Goal: Task Accomplishment & Management: Complete application form

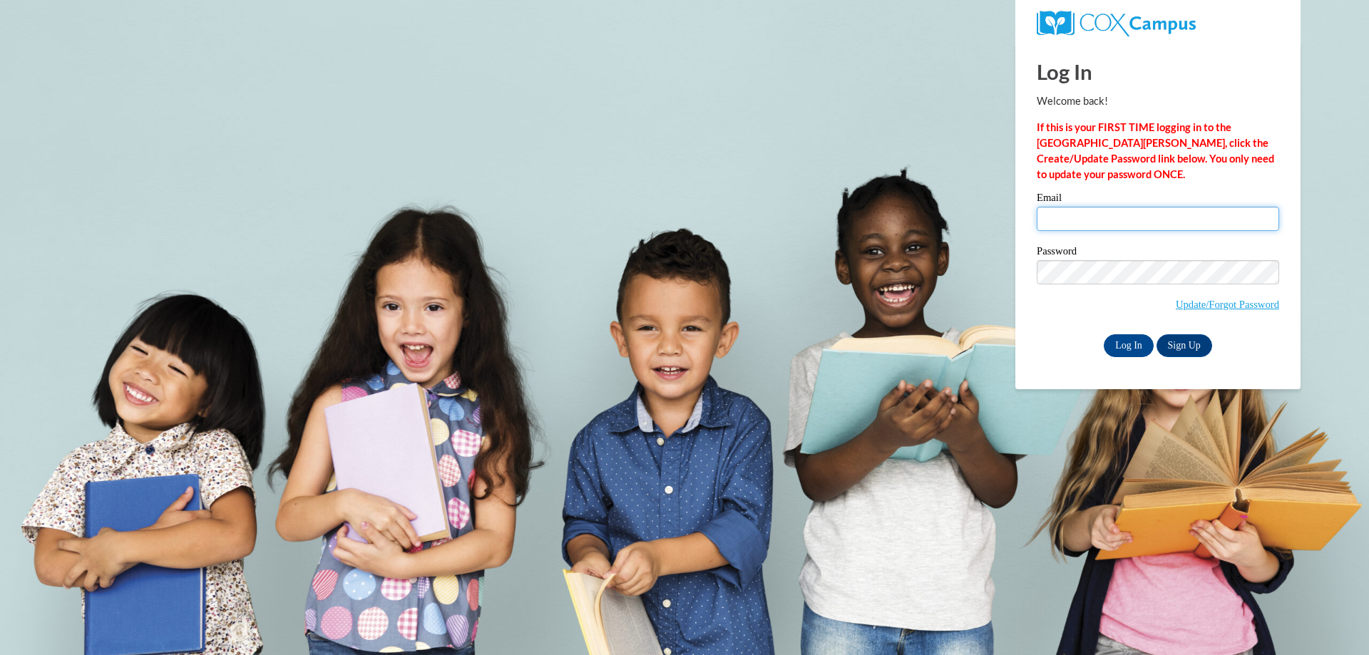
click at [1070, 221] on input "Email" at bounding box center [1158, 219] width 242 height 24
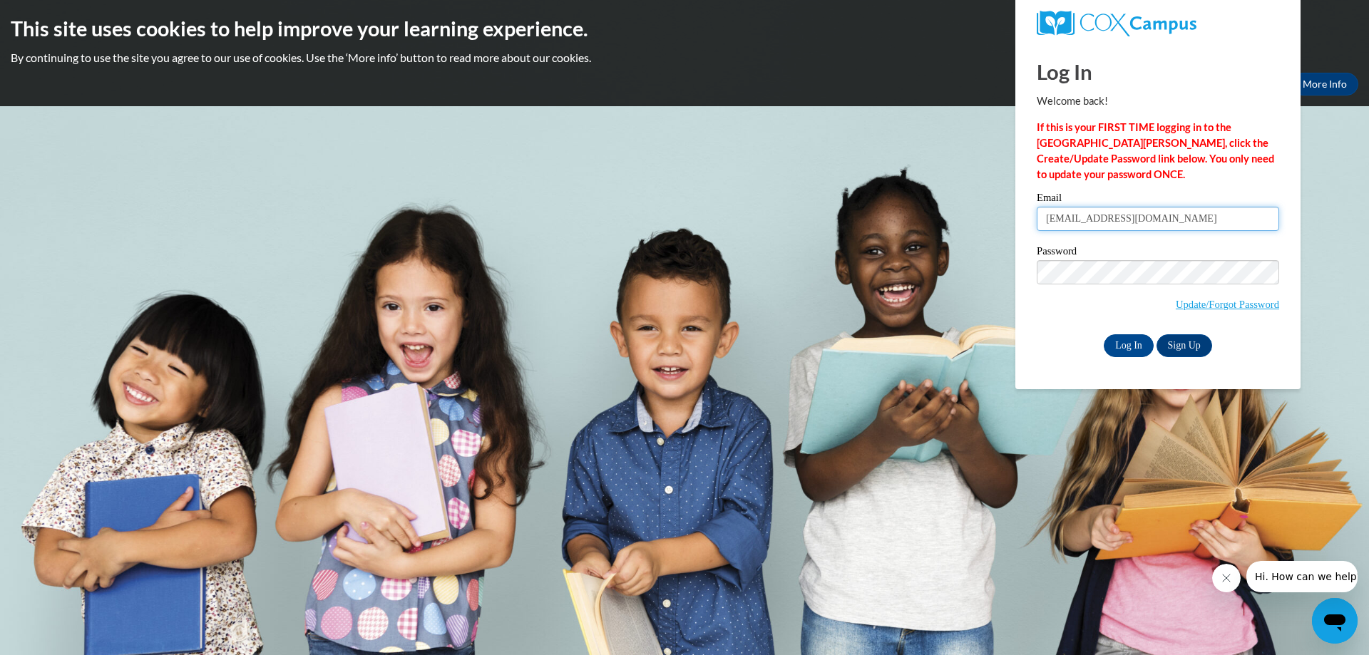
type input "[EMAIL_ADDRESS][DOMAIN_NAME]"
click at [1131, 351] on input "Log In" at bounding box center [1129, 345] width 50 height 23
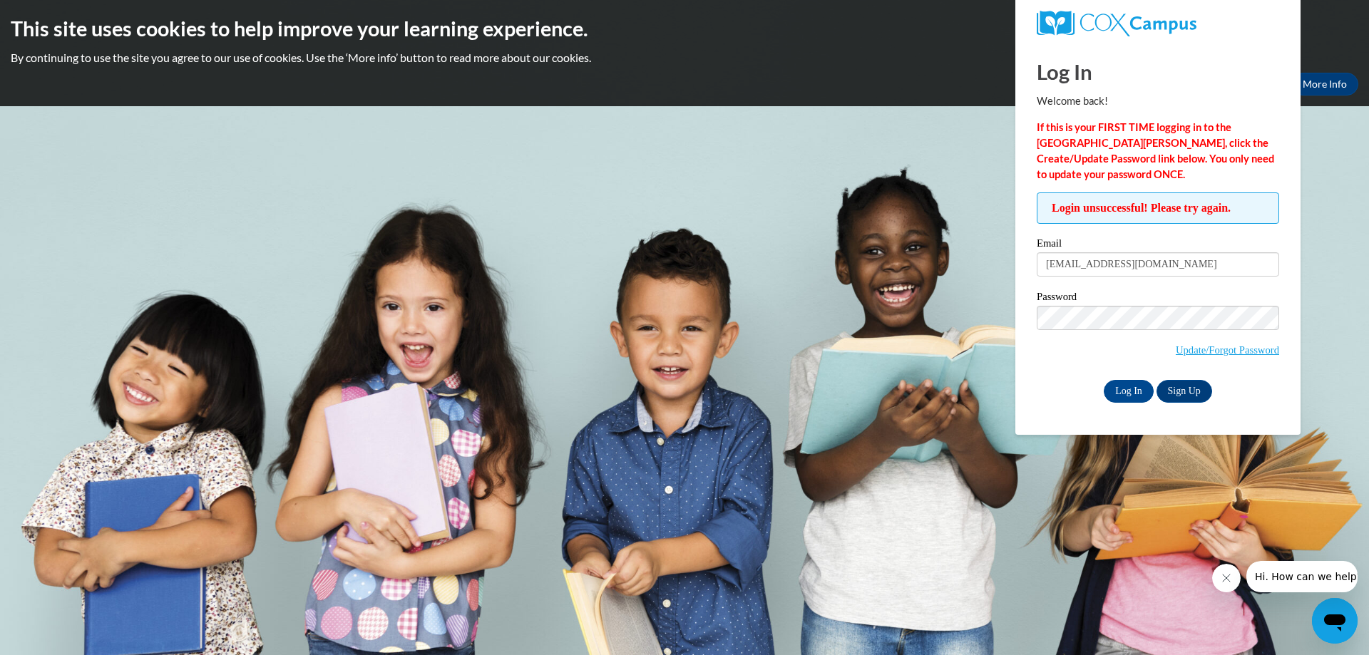
drag, startPoint x: 1052, startPoint y: 262, endPoint x: 1136, endPoint y: 233, distance: 89.1
click at [1136, 233] on div "Login unsuccessful! Please try again. Please enter your email! Please enter you…" at bounding box center [1158, 298] width 242 height 210
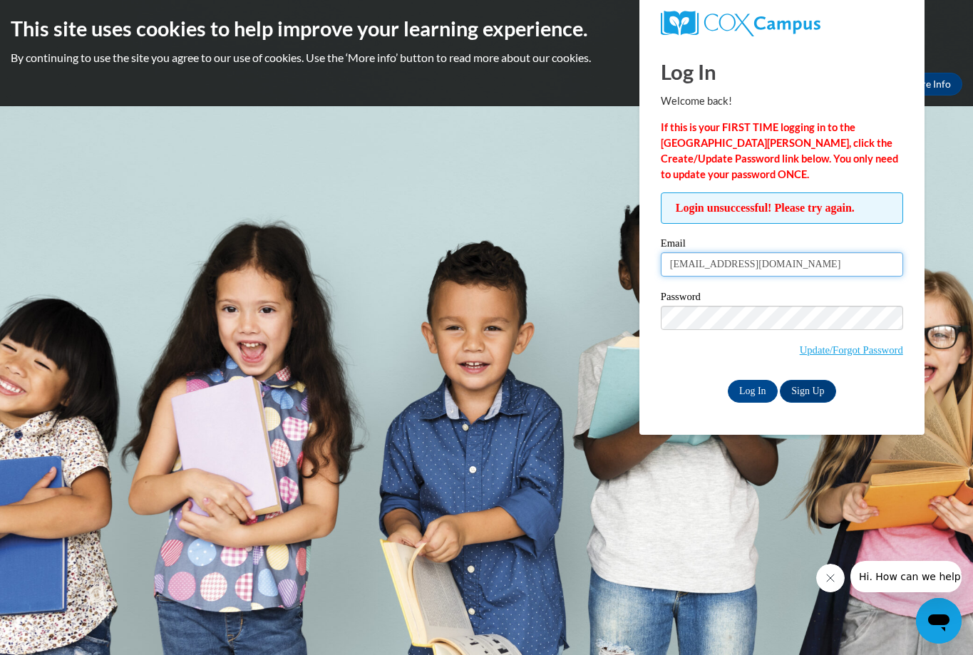
click at [676, 266] on input "eidymichael@yahoo.com" at bounding box center [782, 264] width 242 height 24
click at [791, 264] on input "eidymichael@yahoo.com" at bounding box center [782, 264] width 242 height 24
click at [677, 267] on input "eidymichael@yahoo.com" at bounding box center [782, 264] width 242 height 24
click at [801, 267] on input "eidymichael@yahoo.com" at bounding box center [782, 264] width 242 height 24
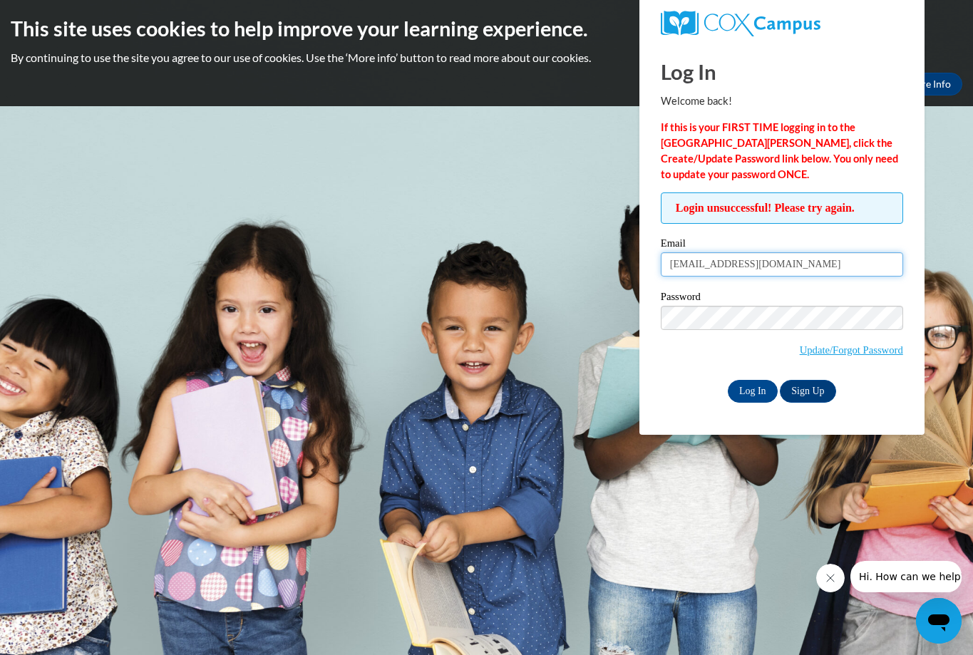
click at [801, 267] on input "eidymichael@yahoo.com" at bounding box center [782, 264] width 242 height 24
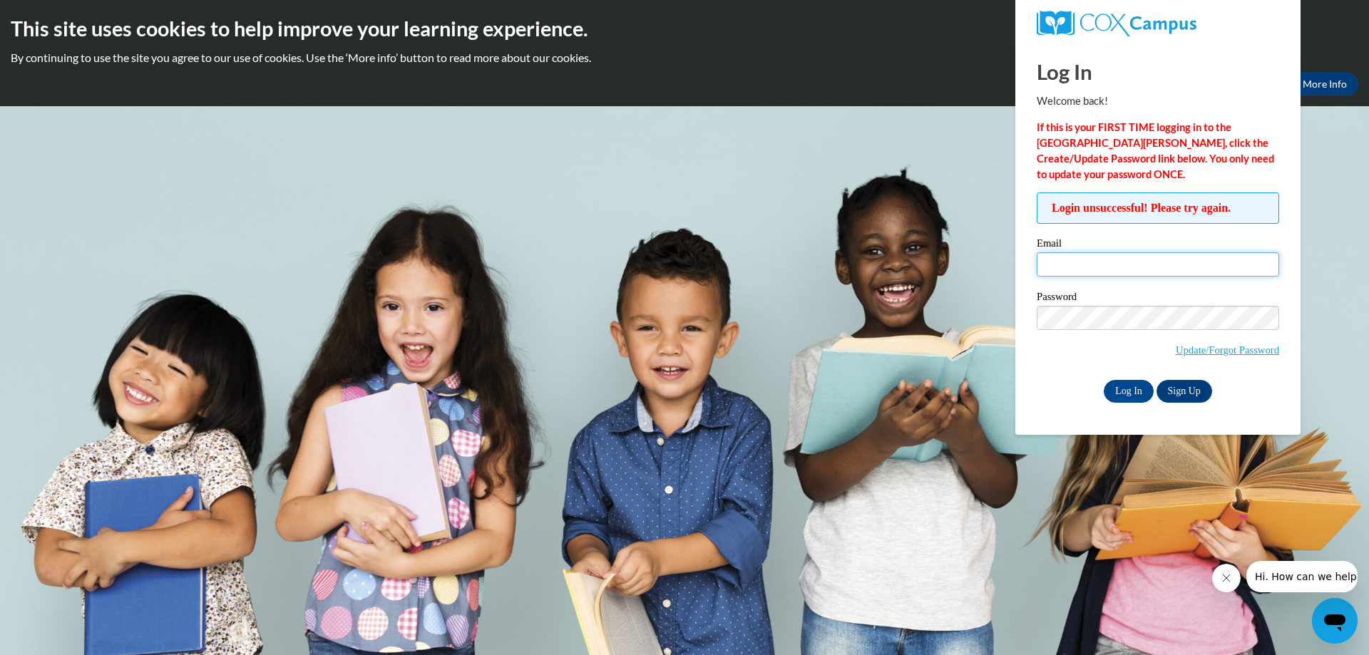
click at [1070, 272] on input "Email" at bounding box center [1158, 264] width 242 height 24
type input "b"
click at [1062, 267] on input "enid" at bounding box center [1158, 264] width 242 height 24
click at [766, 111] on body "This site uses cookies to help improve your learning experience. By continuing …" at bounding box center [684, 327] width 1369 height 655
click at [762, 94] on div "Okay More Info" at bounding box center [685, 84] width 1348 height 23
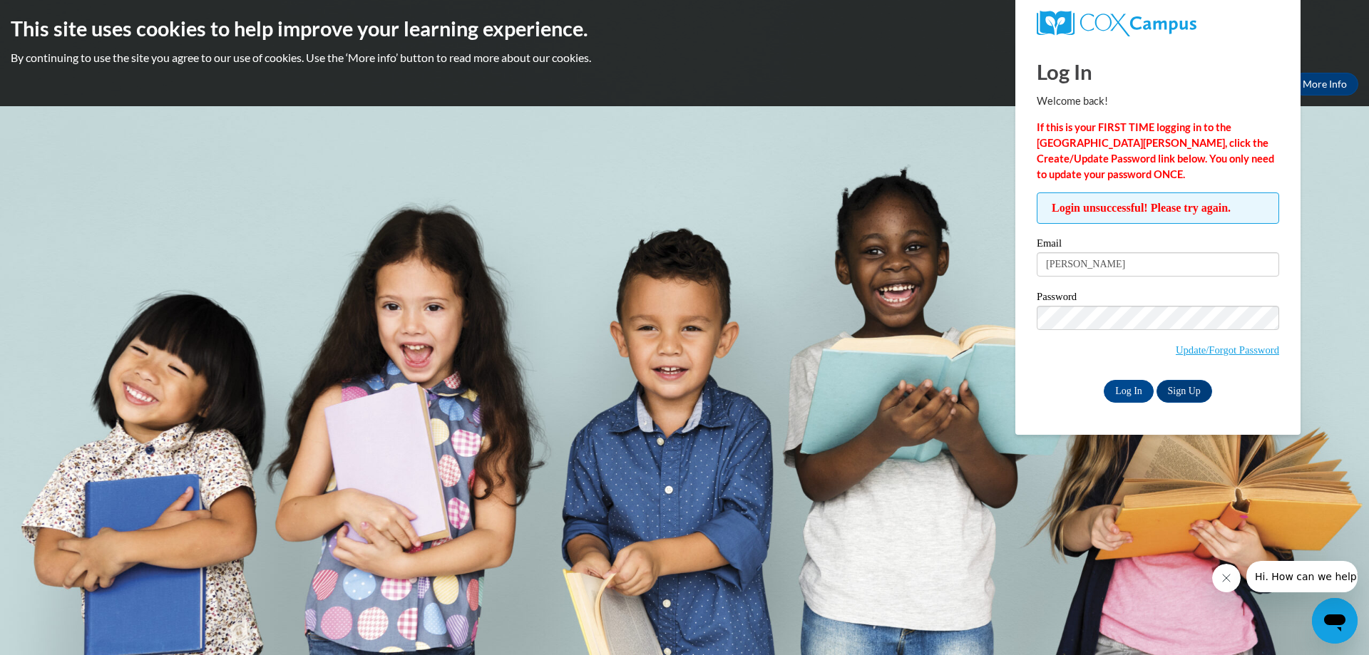
click at [1356, 9] on div "This site uses cookies to help improve your learning experience. By continuing …" at bounding box center [684, 53] width 1369 height 106
click at [732, 94] on div "Okay More Info" at bounding box center [685, 84] width 1348 height 23
click at [1065, 266] on input "enid" at bounding box center [1158, 264] width 242 height 24
type input "[EMAIL_ADDRESS][DOMAIN_NAME]"
click at [1124, 391] on input "Log In" at bounding box center [1129, 391] width 50 height 23
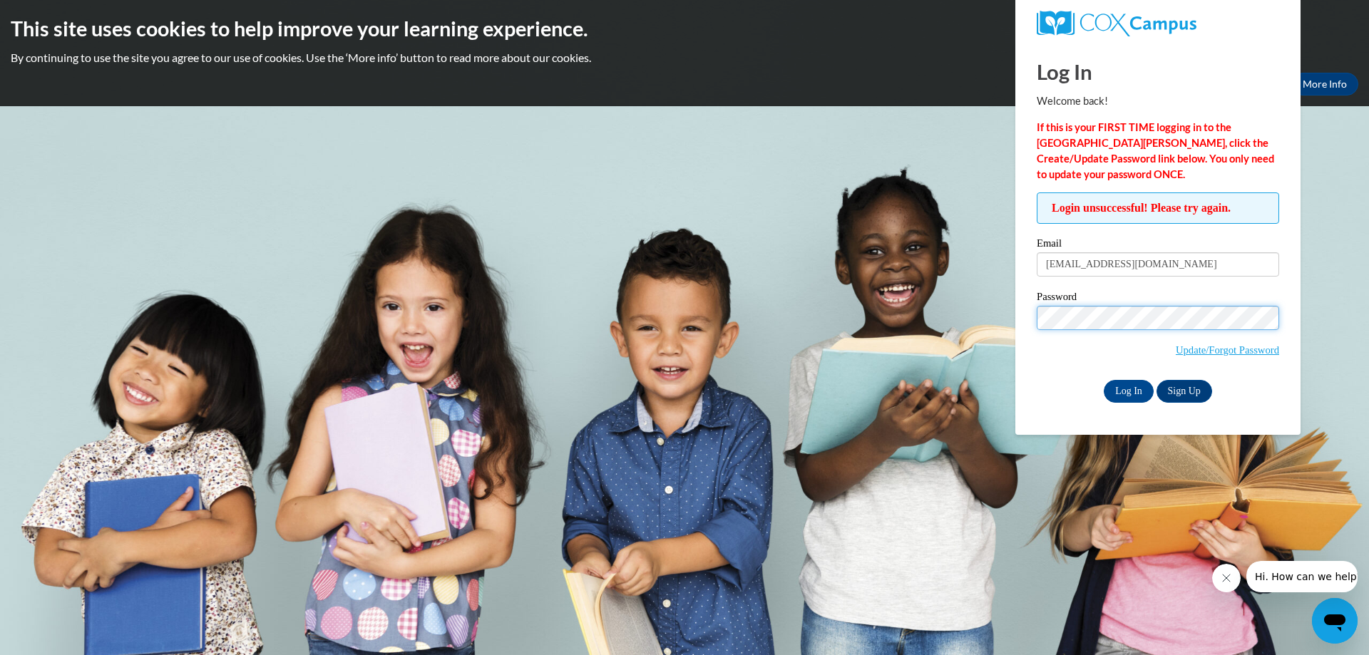
click at [1104, 380] on input "Log In" at bounding box center [1129, 391] width 50 height 23
click at [1123, 393] on input "Log In" at bounding box center [1129, 391] width 50 height 23
click at [1316, 79] on link "More Info" at bounding box center [1324, 84] width 67 height 23
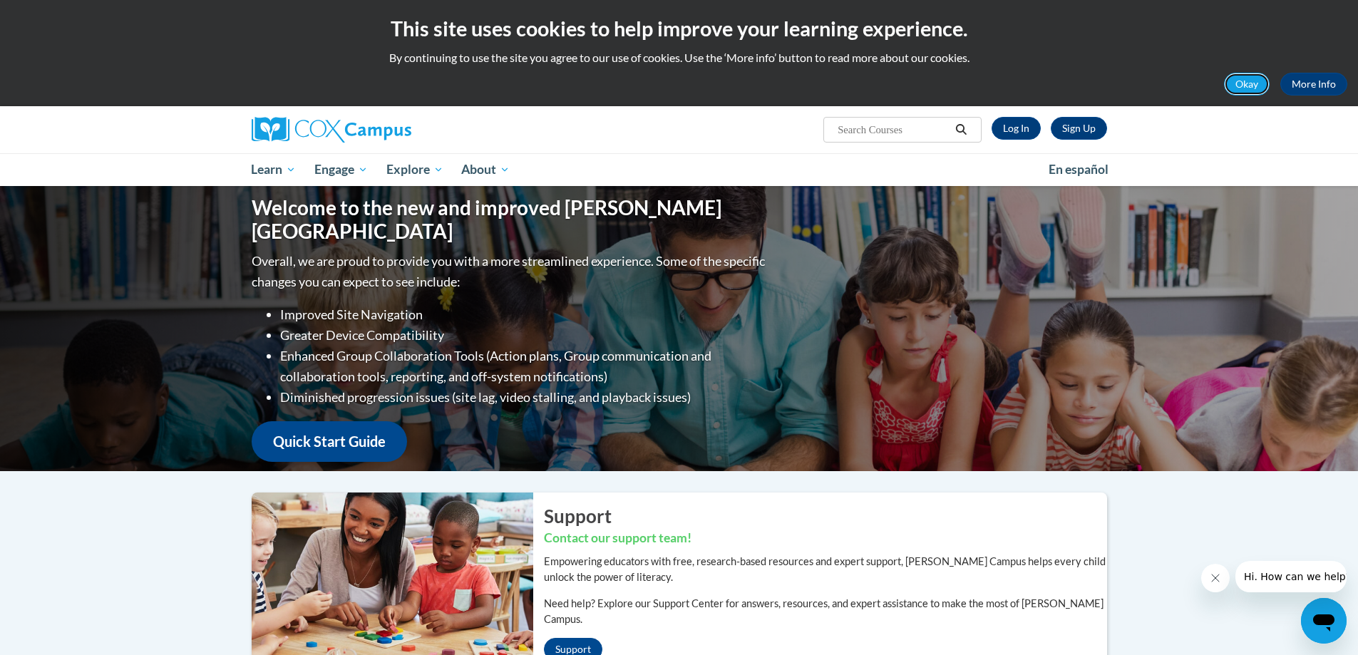
drag, startPoint x: 1005, startPoint y: 130, endPoint x: 1249, endPoint y: 81, distance: 248.9
click at [1249, 81] on button "Okay" at bounding box center [1247, 84] width 46 height 23
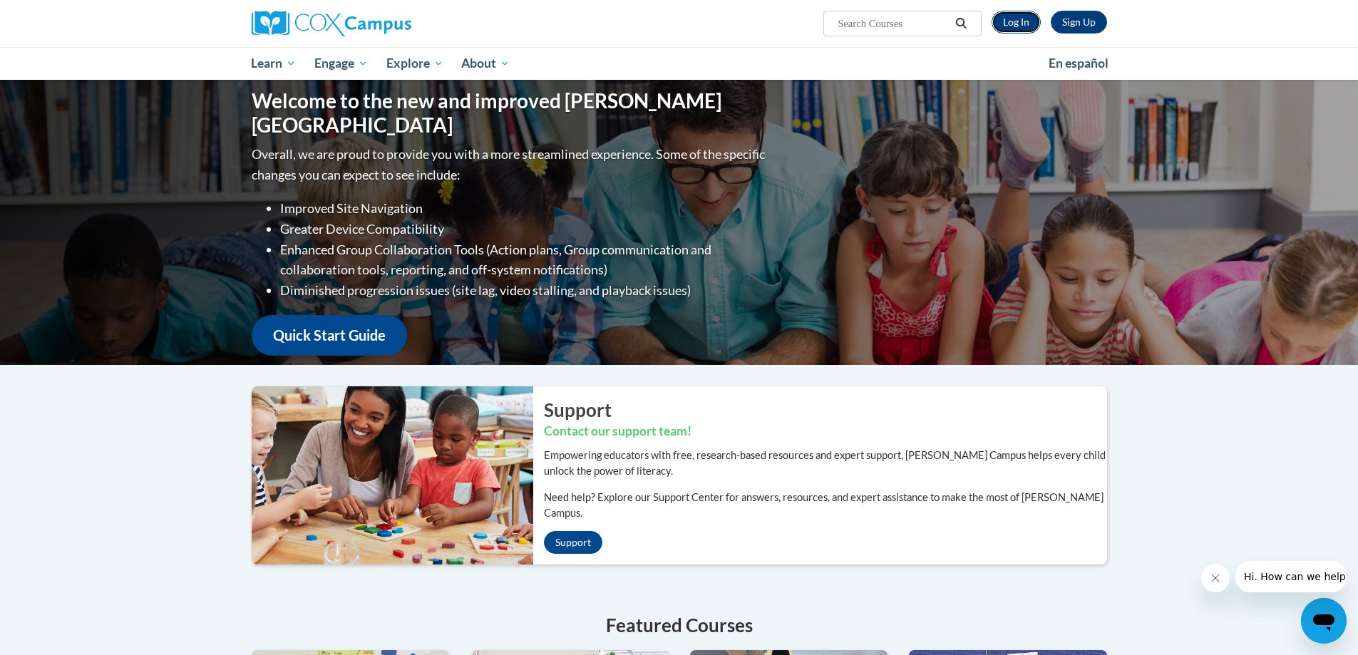
click at [1015, 27] on link "Log In" at bounding box center [1016, 22] width 49 height 23
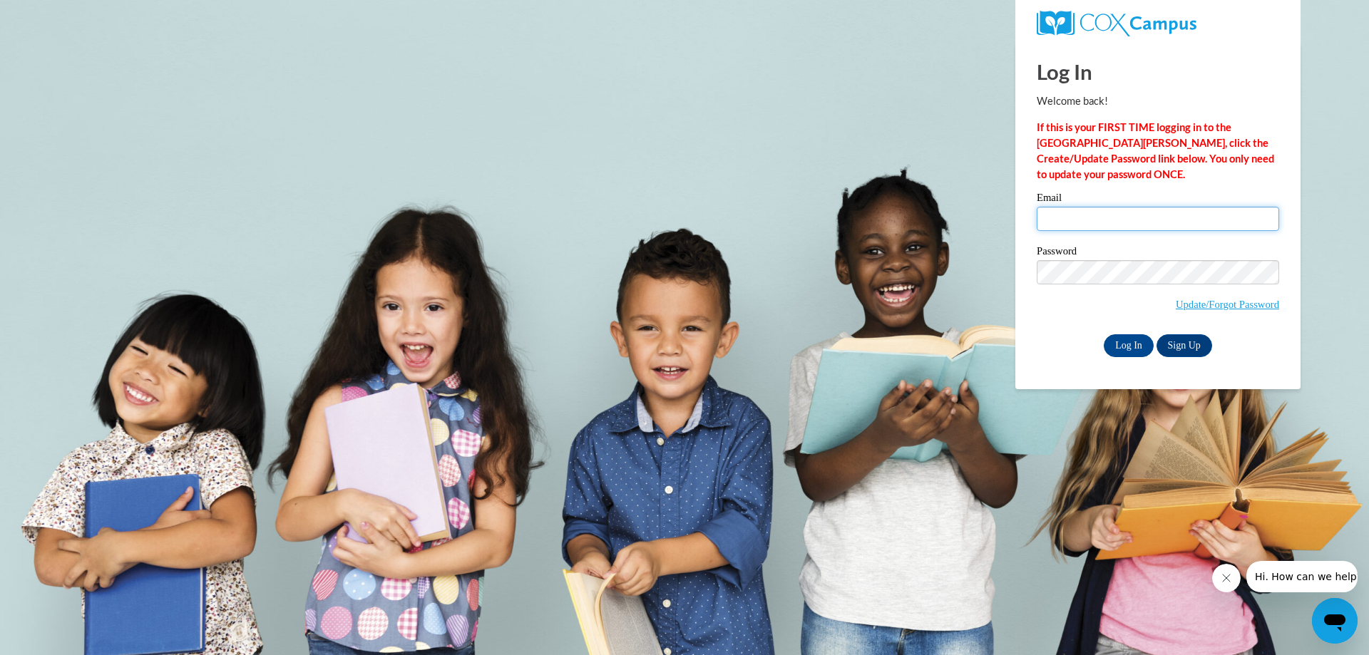
drag, startPoint x: 0, startPoint y: 0, endPoint x: 1063, endPoint y: 222, distance: 1086.0
click at [1056, 220] on input "Email" at bounding box center [1158, 219] width 242 height 24
type input "[EMAIL_ADDRESS][DOMAIN_NAME]"
click at [1123, 345] on input "Log In" at bounding box center [1129, 345] width 50 height 23
drag, startPoint x: 1123, startPoint y: 345, endPoint x: 1115, endPoint y: 346, distance: 8.6
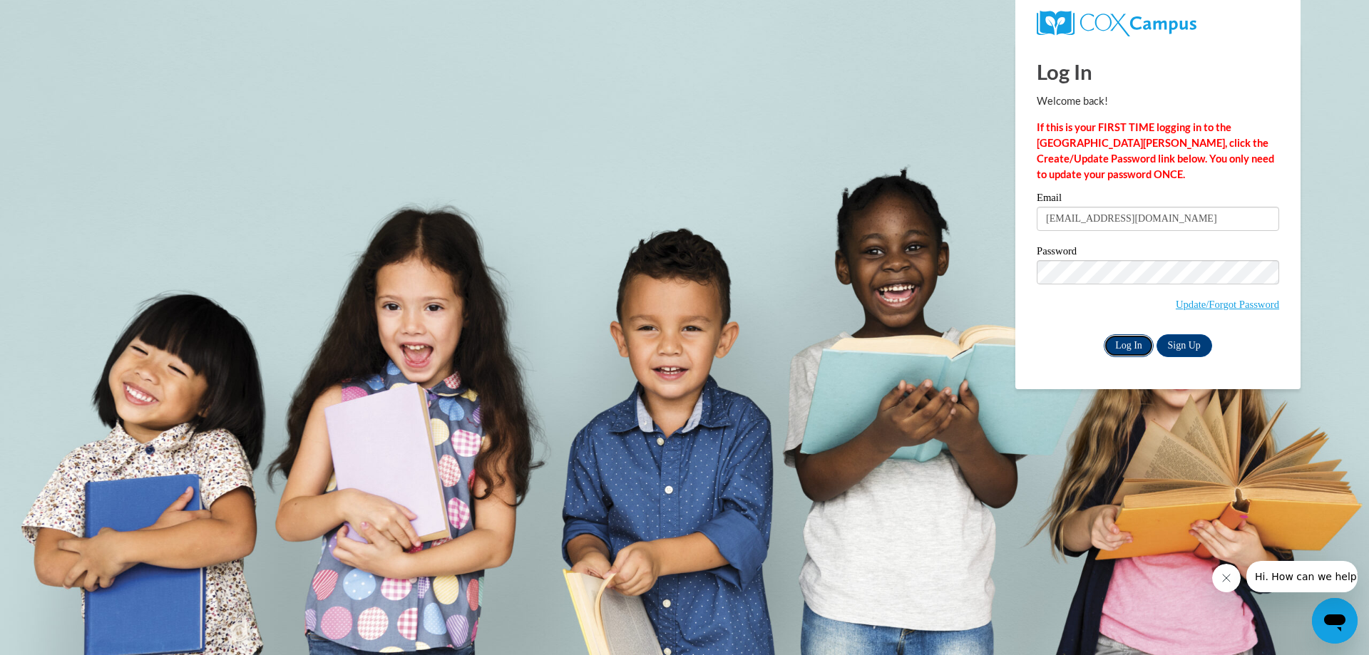
click at [1115, 346] on input "Log In" at bounding box center [1129, 345] width 50 height 23
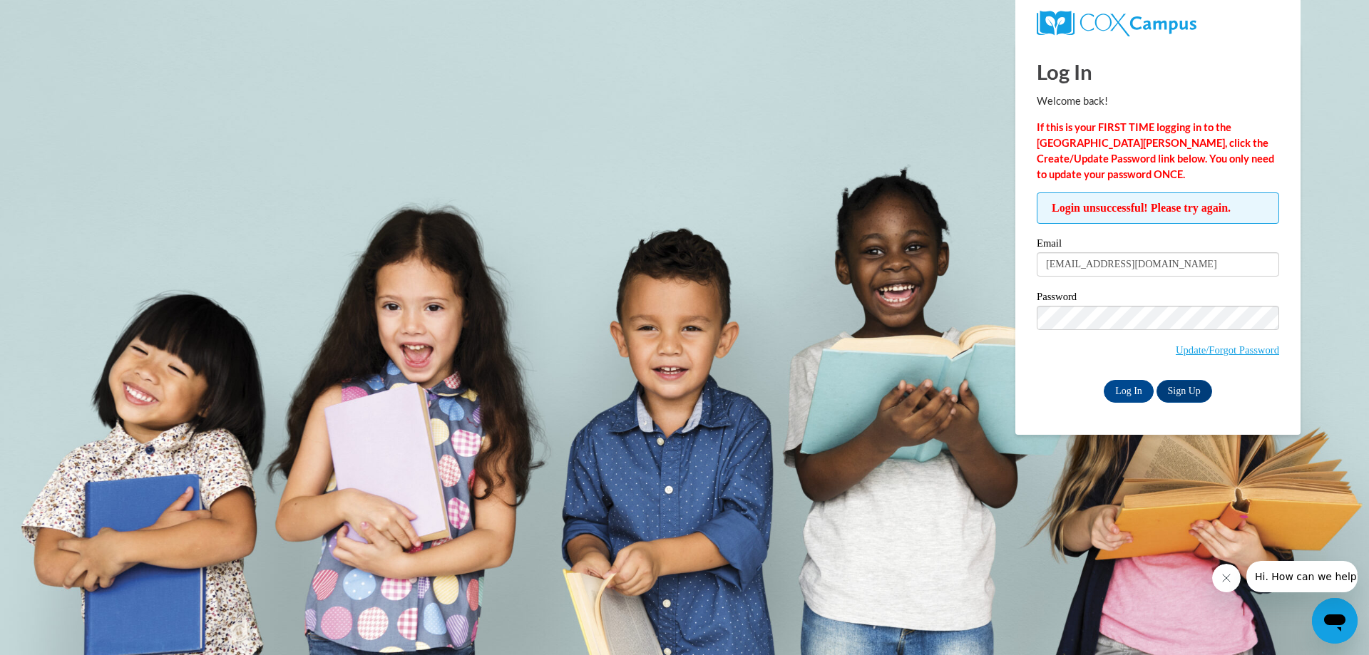
drag, startPoint x: 0, startPoint y: 0, endPoint x: 712, endPoint y: 256, distance: 756.9
click at [712, 256] on body "Log In Welcome back! If this is your FIRST TIME logging in to the [GEOGRAPHIC_D…" at bounding box center [684, 327] width 1369 height 655
click at [1174, 267] on input "[EMAIL_ADDRESS][DOMAIN_NAME]" at bounding box center [1158, 264] width 242 height 24
click at [1179, 267] on input "[EMAIL_ADDRESS][DOMAIN_NAME]" at bounding box center [1158, 264] width 242 height 24
drag, startPoint x: 1150, startPoint y: 269, endPoint x: 1131, endPoint y: 270, distance: 19.3
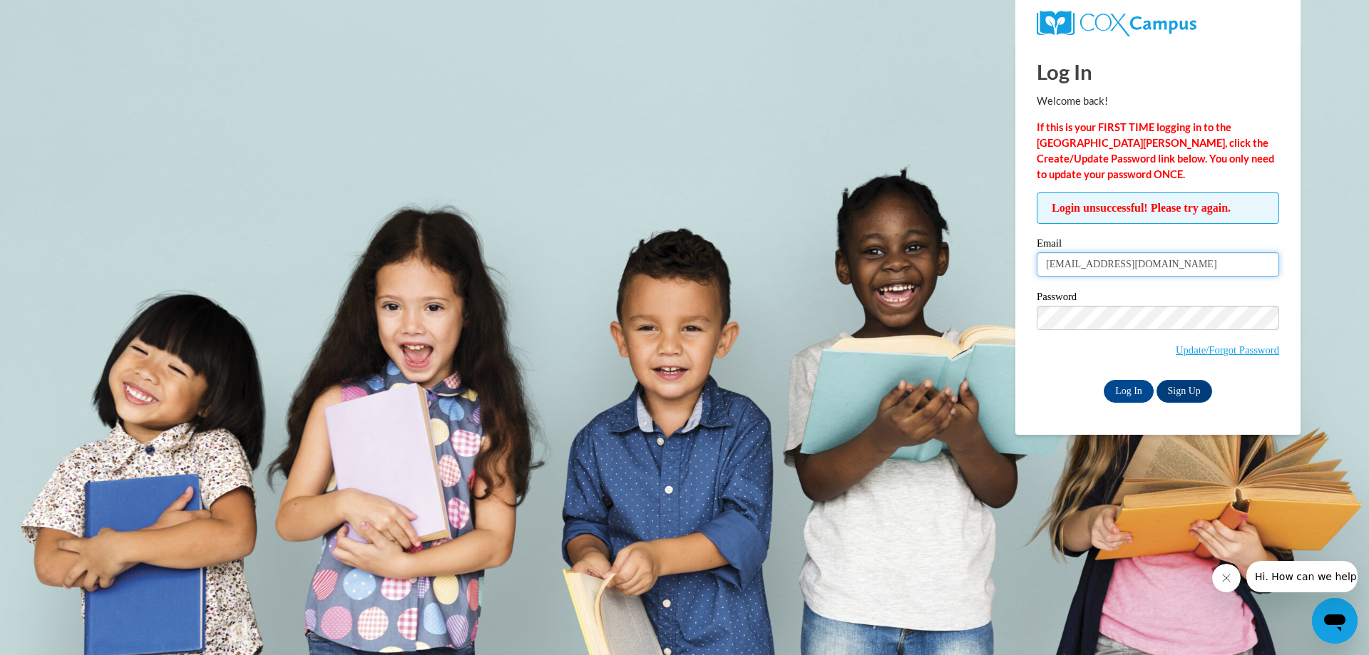
drag, startPoint x: 1131, startPoint y: 270, endPoint x: 1073, endPoint y: 270, distance: 57.8
click at [1073, 270] on input "[EMAIL_ADDRESS][DOMAIN_NAME]" at bounding box center [1158, 264] width 242 height 24
click at [1179, 259] on input "enidymichael@yahoo.com" at bounding box center [1158, 264] width 242 height 24
click at [1127, 389] on input "Log In" at bounding box center [1129, 391] width 50 height 23
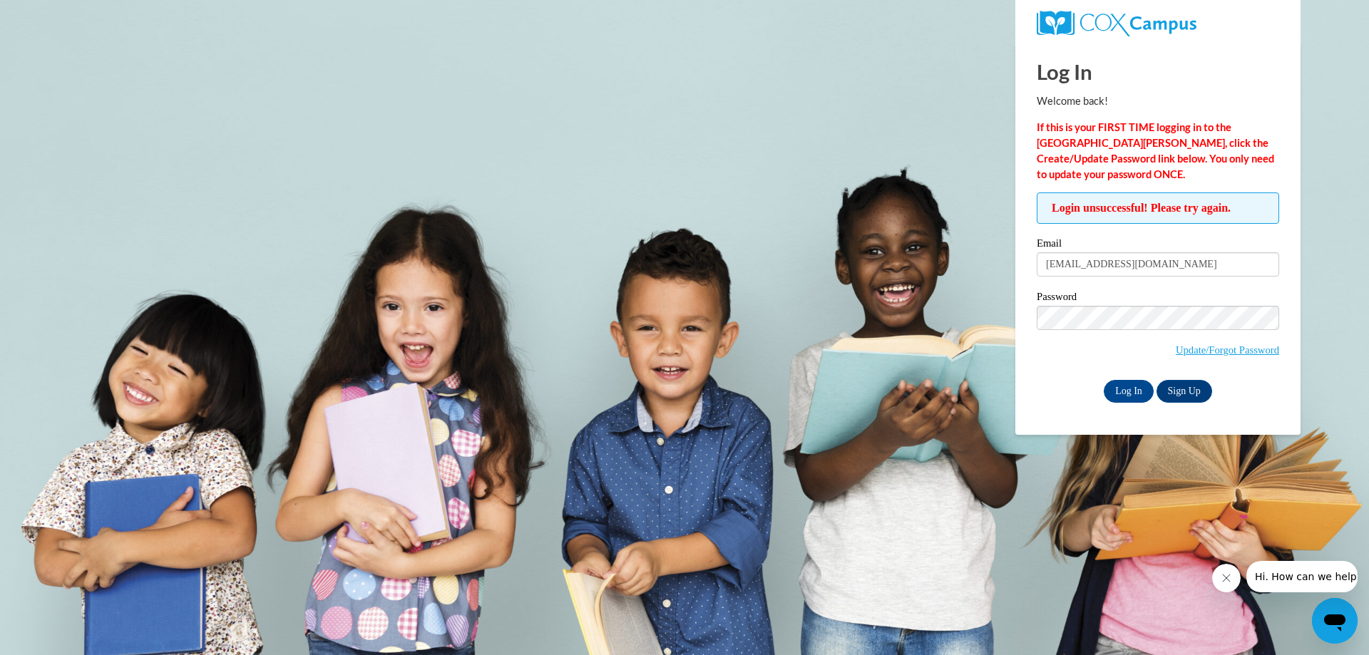
drag, startPoint x: 0, startPoint y: 0, endPoint x: 711, endPoint y: 166, distance: 730.1
click at [711, 166] on body "Log In Welcome back! If this is your FIRST TIME logging in to the NEW Cox Campu…" at bounding box center [684, 327] width 1369 height 655
drag, startPoint x: 711, startPoint y: 166, endPoint x: 600, endPoint y: 82, distance: 138.9
click at [600, 82] on body "Log In Welcome back! If this is your FIRST TIME logging in to the NEW Cox Campu…" at bounding box center [684, 327] width 1369 height 655
click at [588, 230] on body "Log In Welcome back! If this is your FIRST TIME logging in to the NEW Cox Campu…" at bounding box center [684, 327] width 1369 height 655
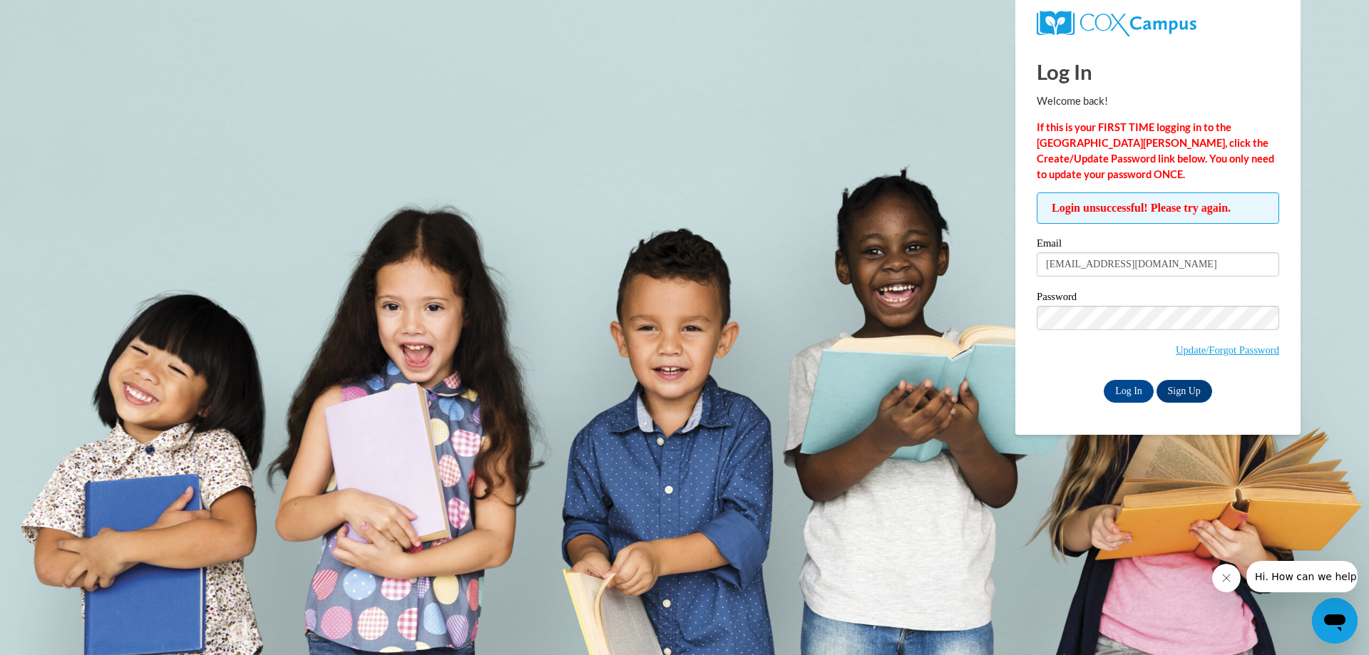
click at [588, 230] on body "Log In Welcome back! If this is your FIRST TIME logging in to the NEW Cox Campu…" at bounding box center [684, 327] width 1369 height 655
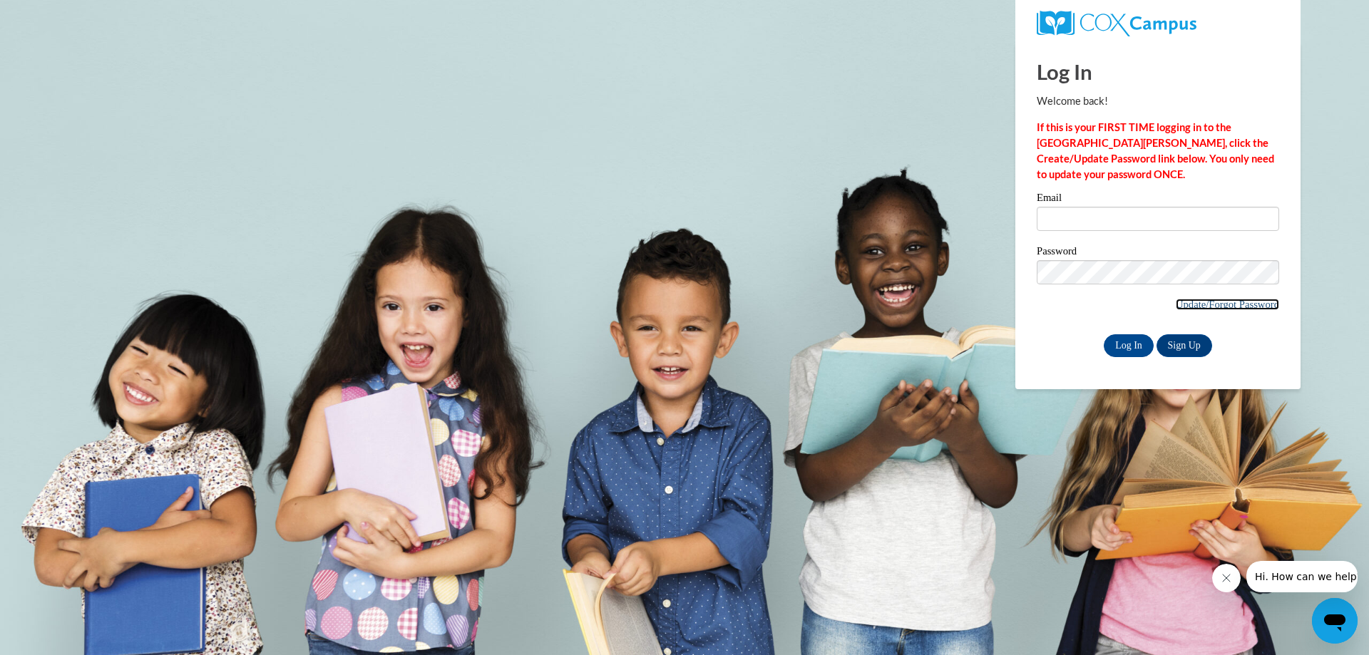
click at [1189, 304] on link "Update/Forgot Password" at bounding box center [1227, 304] width 103 height 11
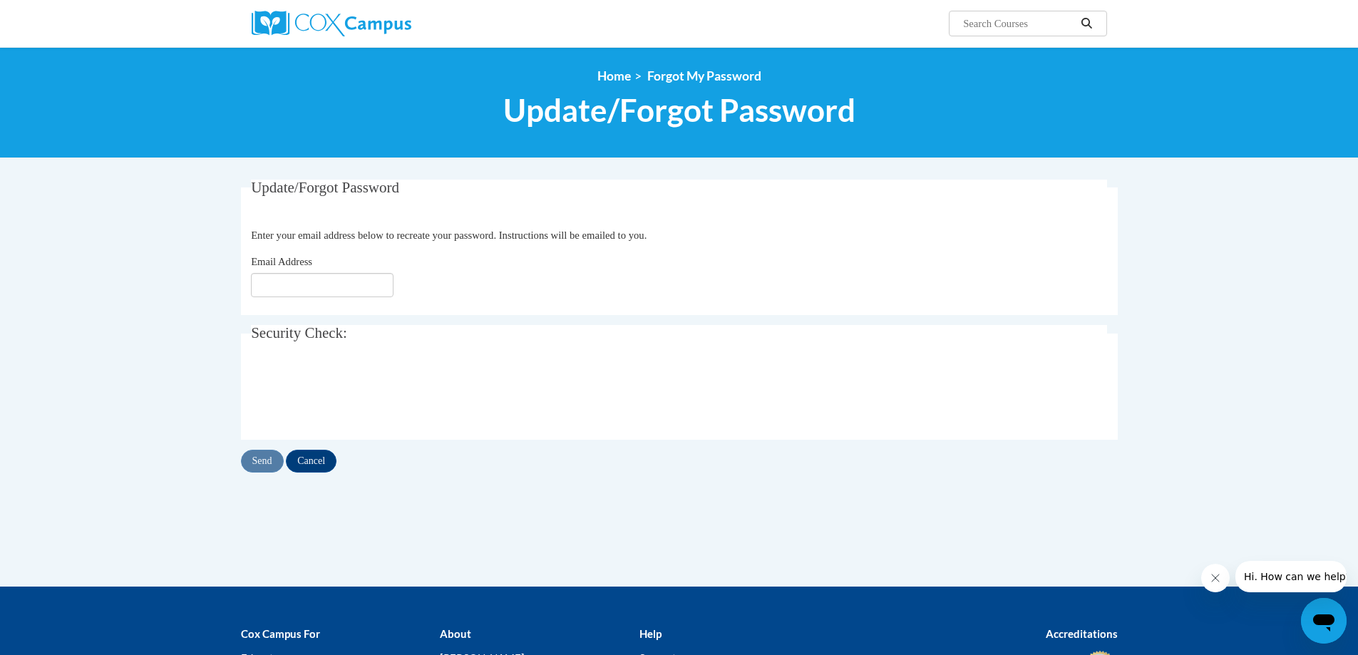
drag, startPoint x: 0, startPoint y: 0, endPoint x: 265, endPoint y: 285, distance: 388.5
click at [265, 285] on input "Email Address" at bounding box center [322, 285] width 143 height 24
type input "[EMAIL_ADDRESS][DOMAIN_NAME]"
click at [267, 466] on input "Send" at bounding box center [262, 461] width 43 height 23
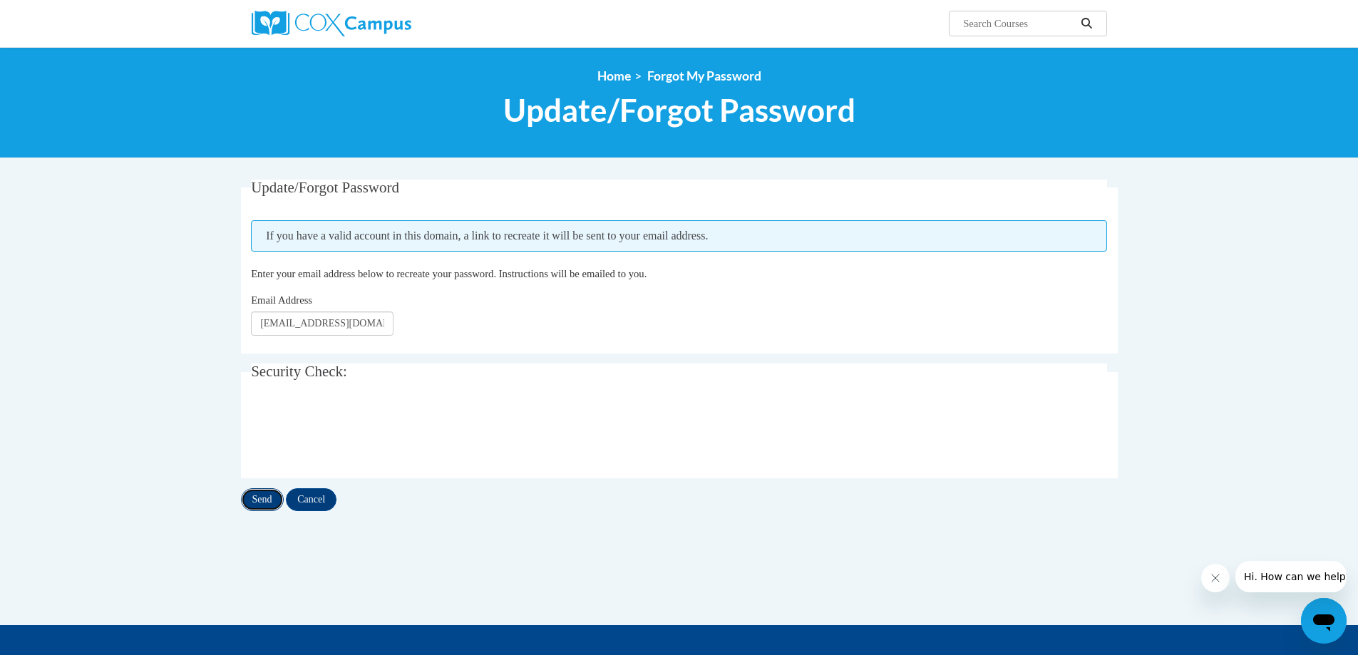
click at [260, 498] on input "Send" at bounding box center [262, 499] width 43 height 23
click at [339, 19] on img at bounding box center [332, 24] width 160 height 26
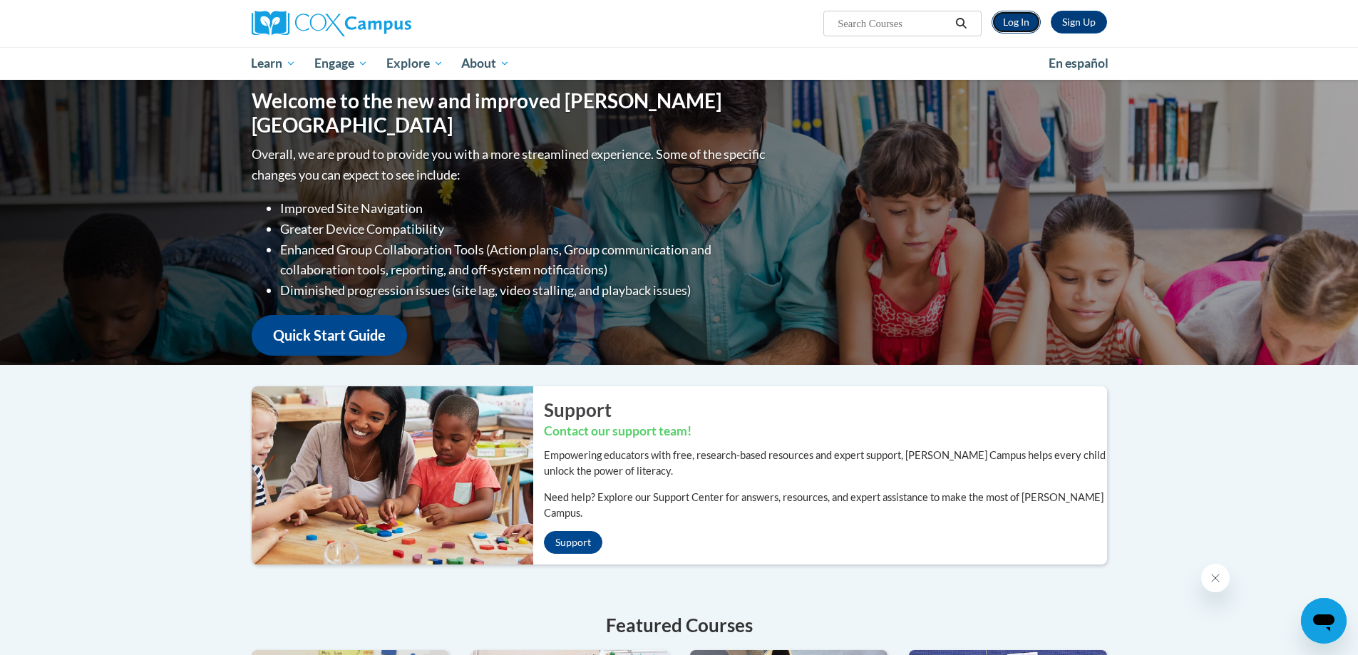
click at [1007, 27] on link "Log In" at bounding box center [1016, 22] width 49 height 23
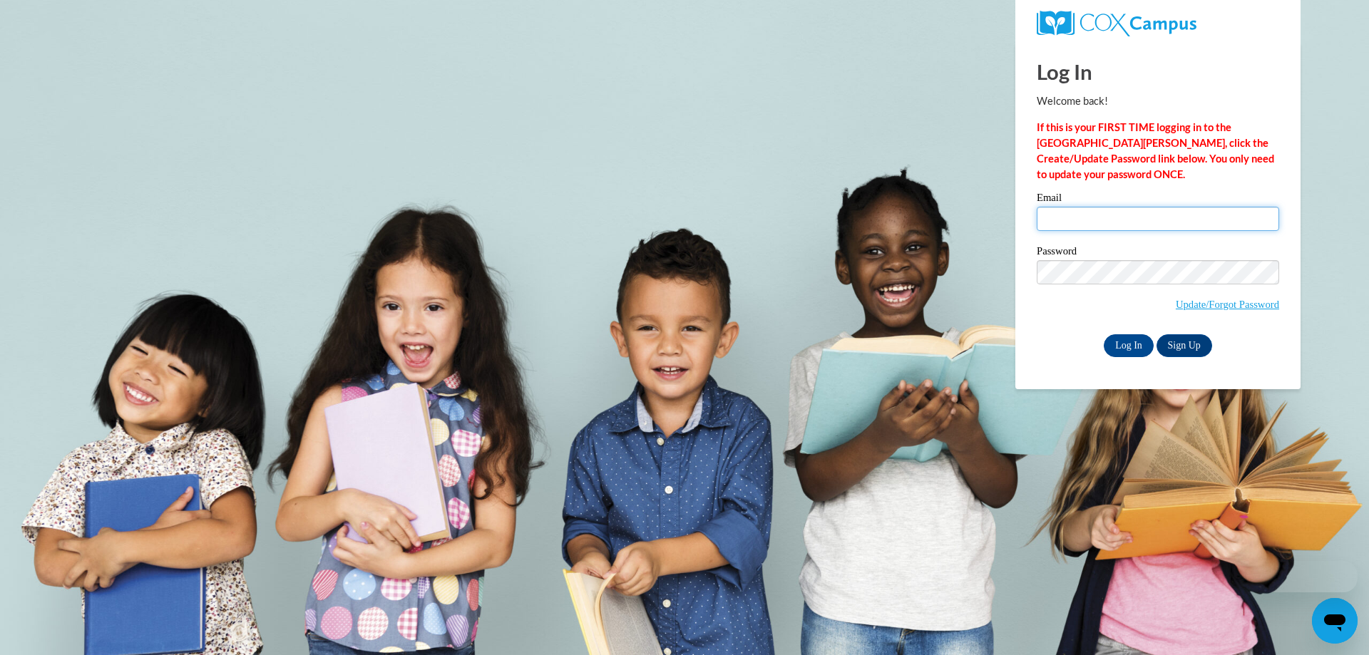
click at [1053, 212] on input "Email" at bounding box center [1158, 219] width 242 height 24
type input "enidymichael@yahoo.com"
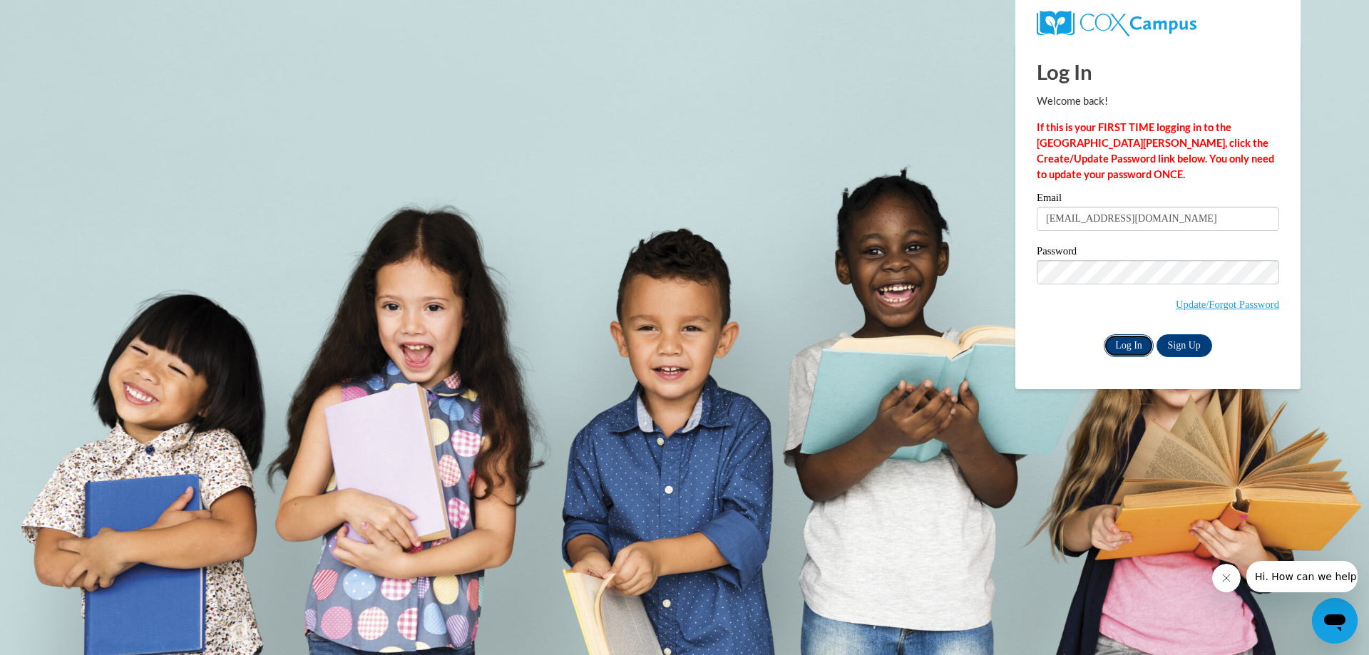
click at [1124, 348] on input "Log In" at bounding box center [1129, 345] width 50 height 23
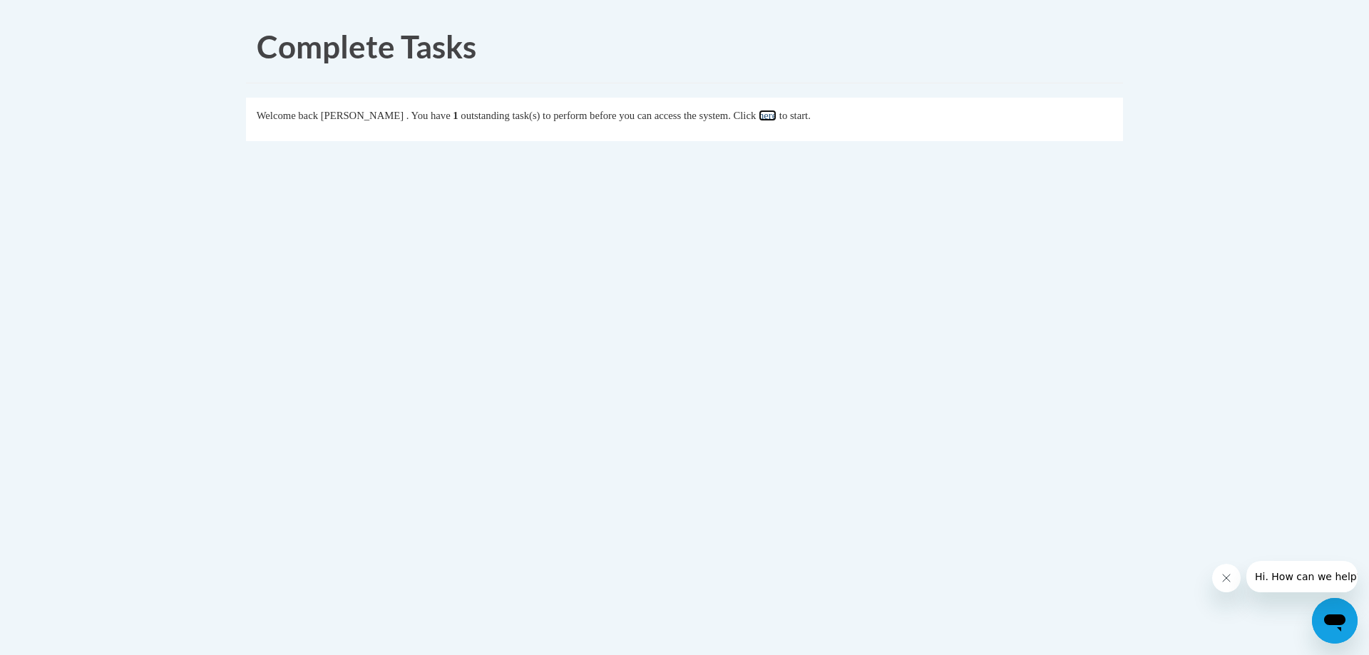
click at [777, 118] on link "here" at bounding box center [768, 115] width 18 height 11
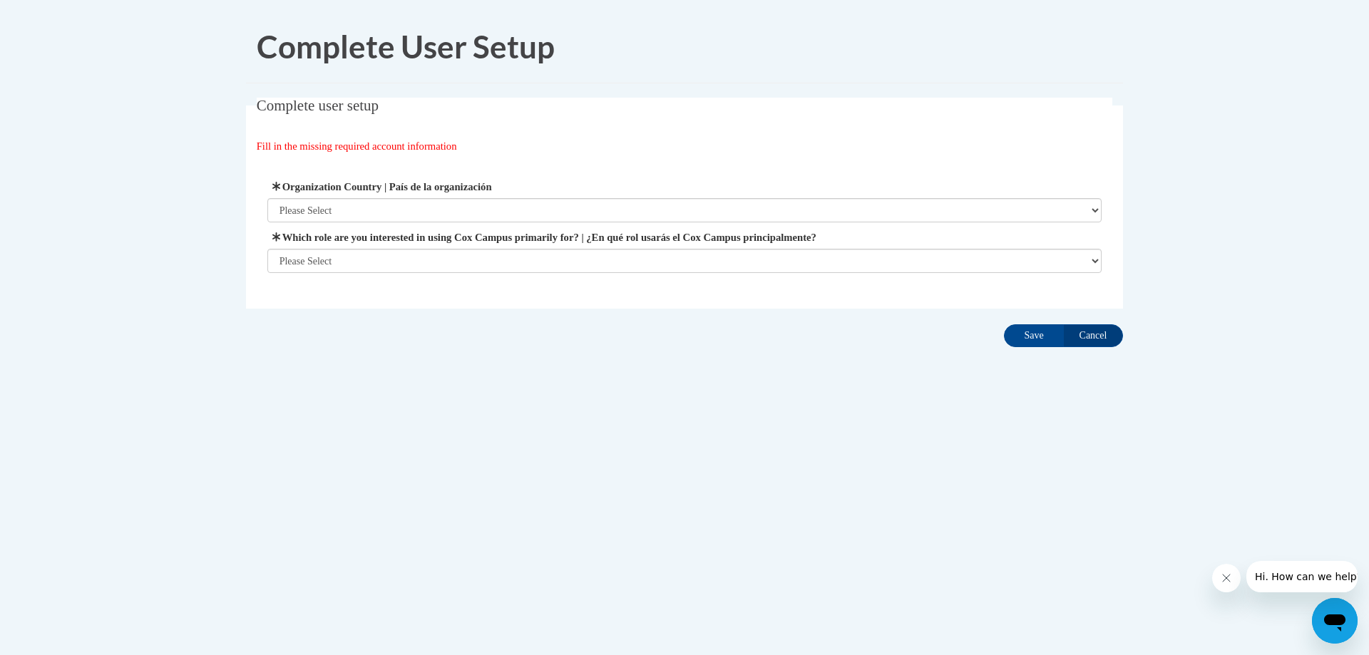
drag, startPoint x: 0, startPoint y: 0, endPoint x: 1299, endPoint y: 166, distance: 1309.8
click at [1299, 166] on body "Complete User Setup Complete user setup Fill in the missing required account in…" at bounding box center [684, 327] width 1369 height 655
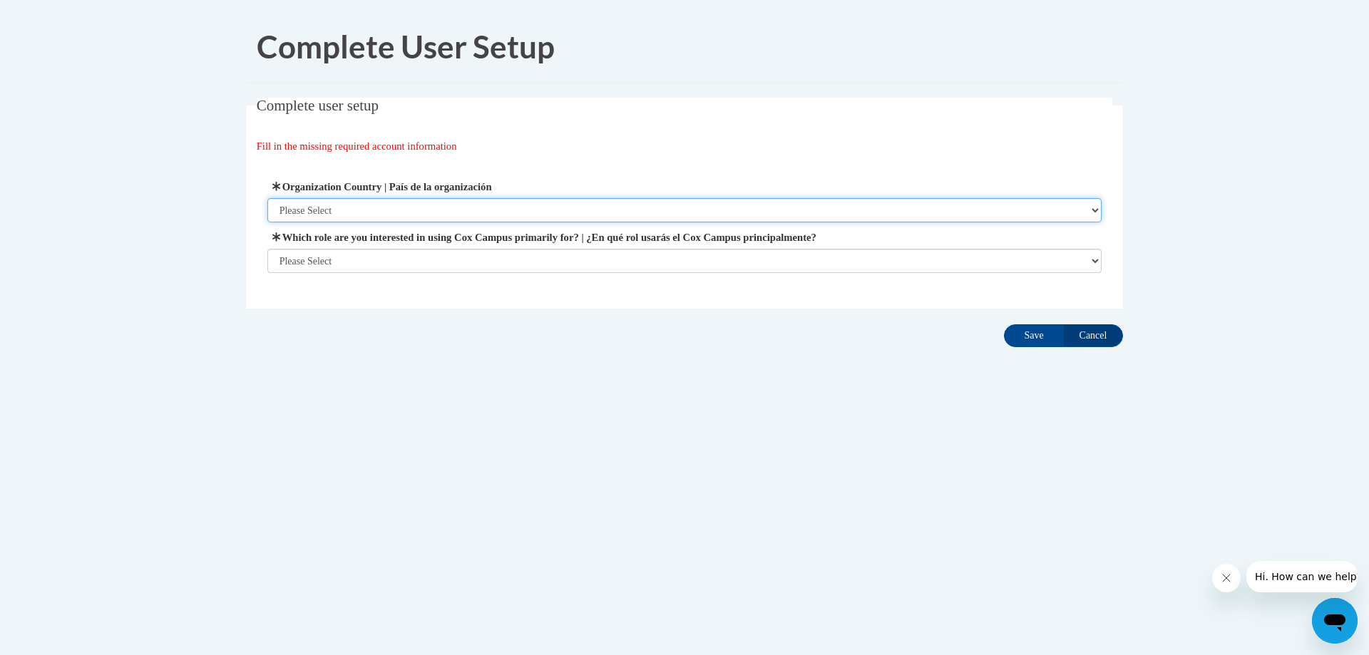
click at [1097, 209] on select "Please Select United States | Estados Unidos Outside of the United States | Fue…" at bounding box center [684, 210] width 835 height 24
click at [1097, 208] on select "Please Select United States | Estados Unidos Outside of the United States | Fue…" at bounding box center [684, 210] width 835 height 24
select select "ad49bcad-a171-4b2e-b99c-48b446064914"
click at [267, 198] on select "Please Select United States | Estados Unidos Outside of the United States | Fue…" at bounding box center [684, 210] width 835 height 24
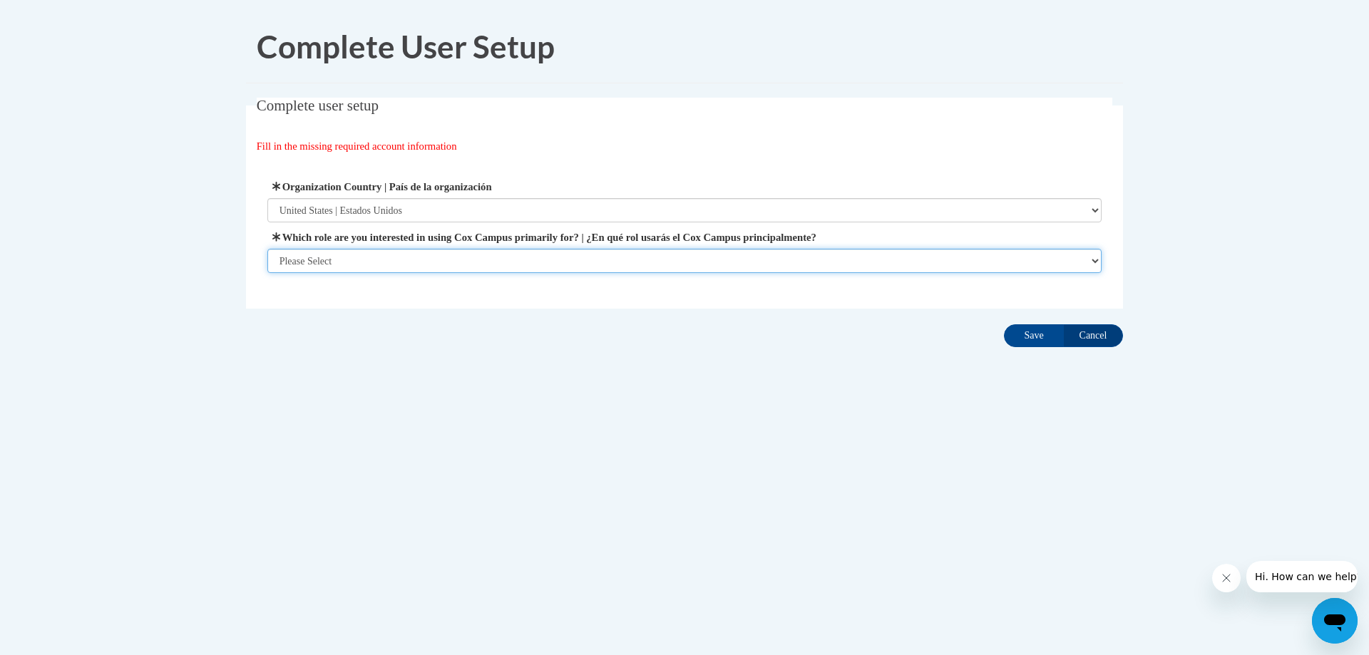
click at [375, 250] on select "Please Select College/University | Colegio/Universidad Community/Nonprofit Part…" at bounding box center [684, 261] width 835 height 24
select select "fbf2d438-af2f-41f8-98f1-81c410e29de3"
click at [267, 273] on select "Please Select College/University | Colegio/Universidad Community/Nonprofit Part…" at bounding box center [684, 261] width 835 height 24
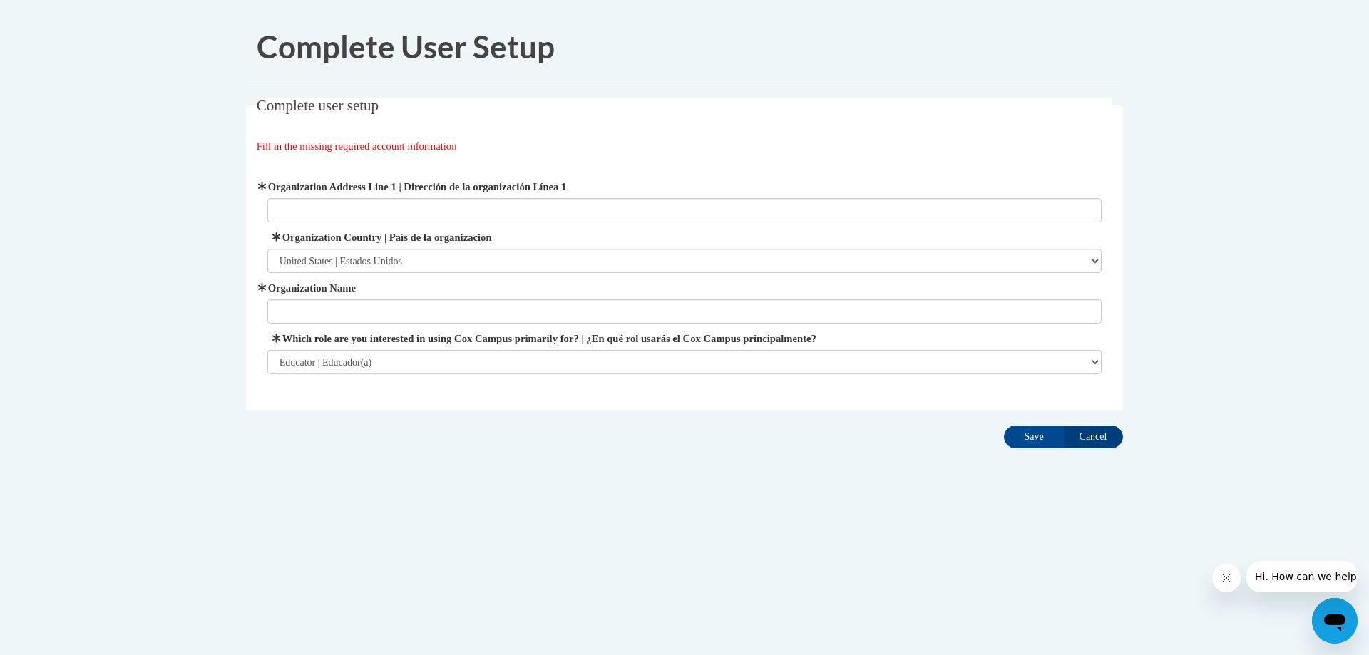
click at [387, 339] on label "Which role are you interested in using Cox Campus primarily for? | ¿En qué rol …" at bounding box center [684, 339] width 835 height 16
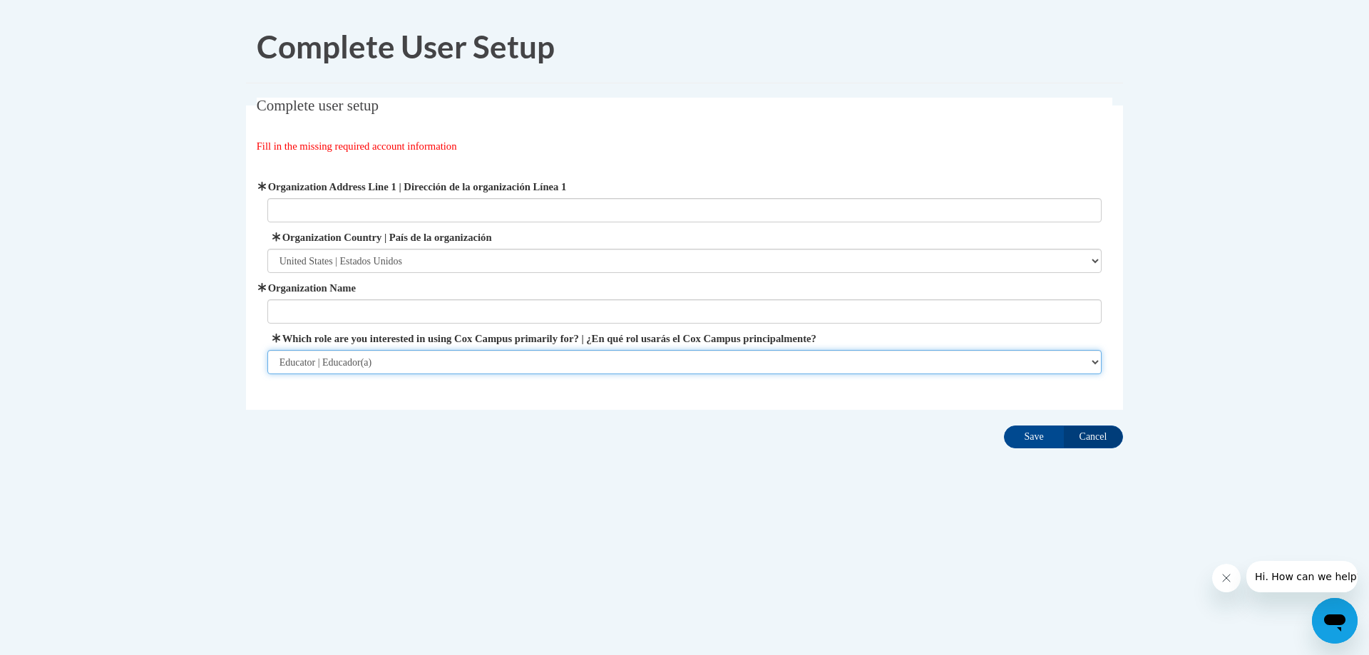
click at [387, 350] on select "Please Select College/University | Colegio/Universidad Community/Nonprofit Part…" at bounding box center [684, 362] width 835 height 24
click at [1096, 364] on select "Please Select College/University | Colegio/Universidad Community/Nonprofit Part…" at bounding box center [684, 362] width 835 height 24
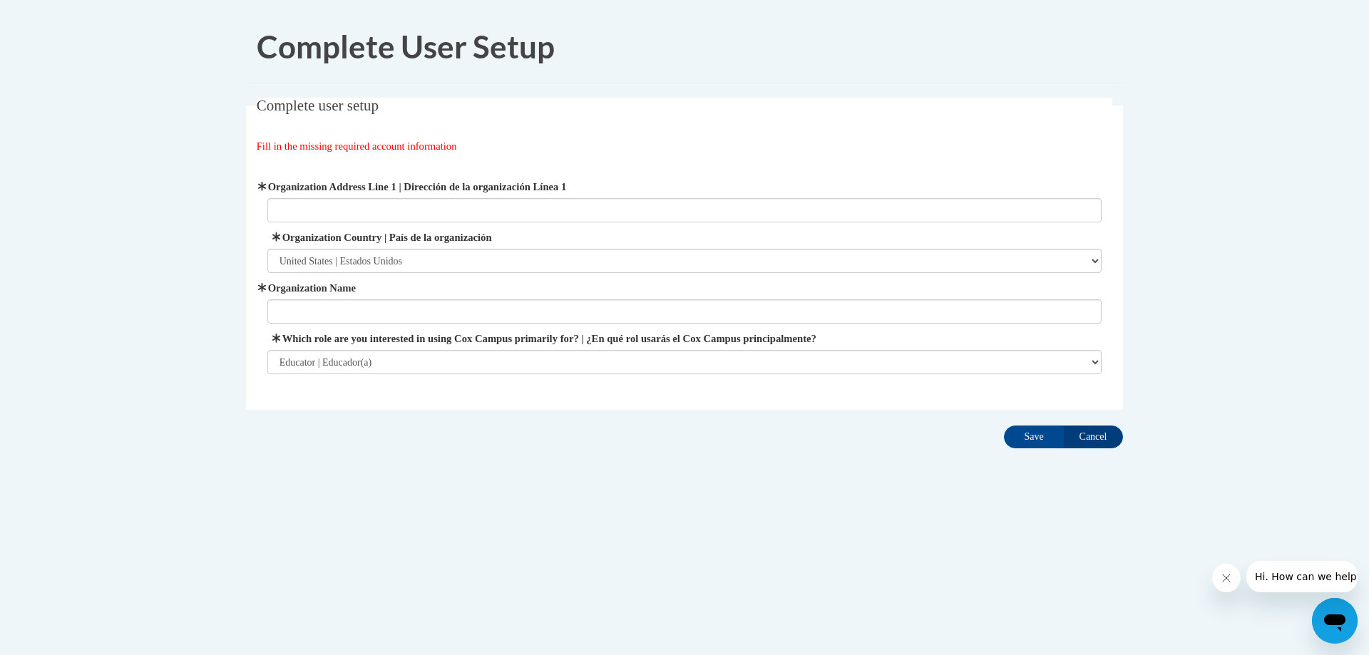
click at [1258, 355] on body "Complete User Setup Complete user setup Fill in the missing required account in…" at bounding box center [684, 327] width 1369 height 655
drag, startPoint x: 1258, startPoint y: 355, endPoint x: 1033, endPoint y: 439, distance: 239.9
click at [1033, 439] on input "Save" at bounding box center [1034, 437] width 60 height 23
click at [299, 314] on input "Organization Name" at bounding box center [684, 311] width 835 height 24
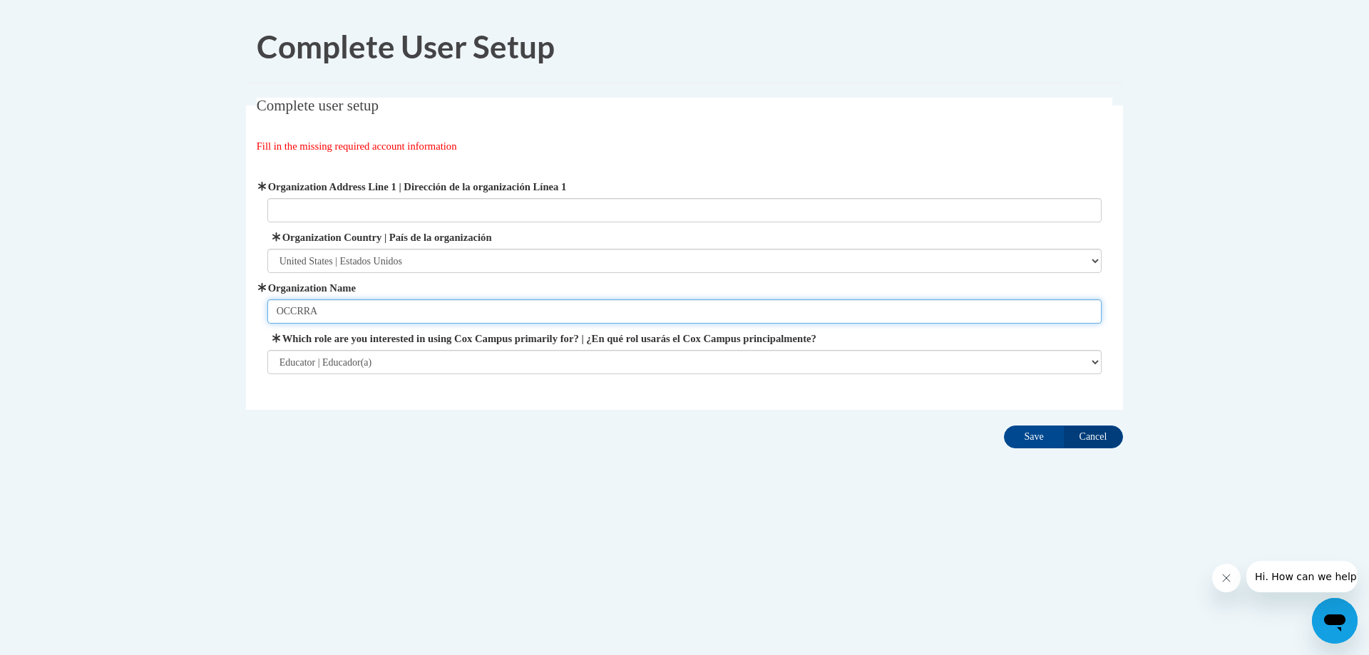
type input "OCCRRA"
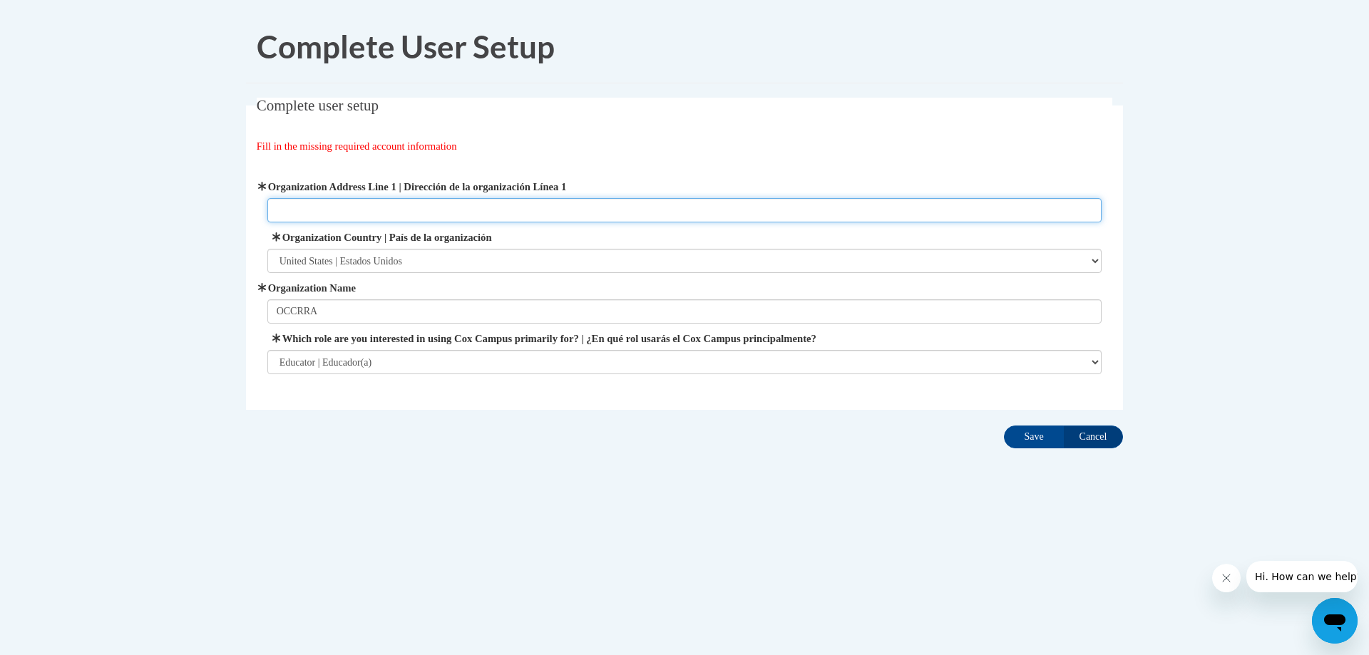
paste input "2469 Stelzer Rd, Columbus, OH 43219"
click at [456, 210] on input "2469 Stelzer Rd, Columbus, OH 43219" at bounding box center [684, 210] width 835 height 24
type input "2469 Stelzer Rd, Columbus, OH 43219"
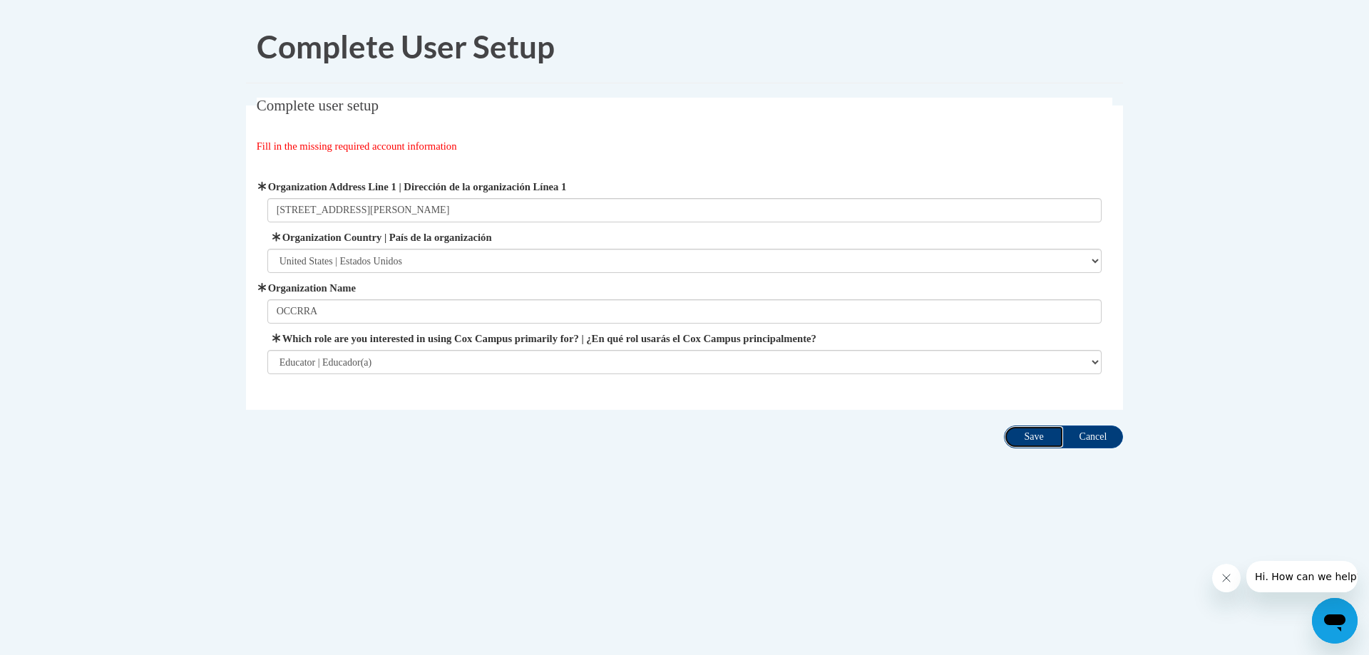
click at [1043, 437] on input "Save" at bounding box center [1034, 437] width 60 height 23
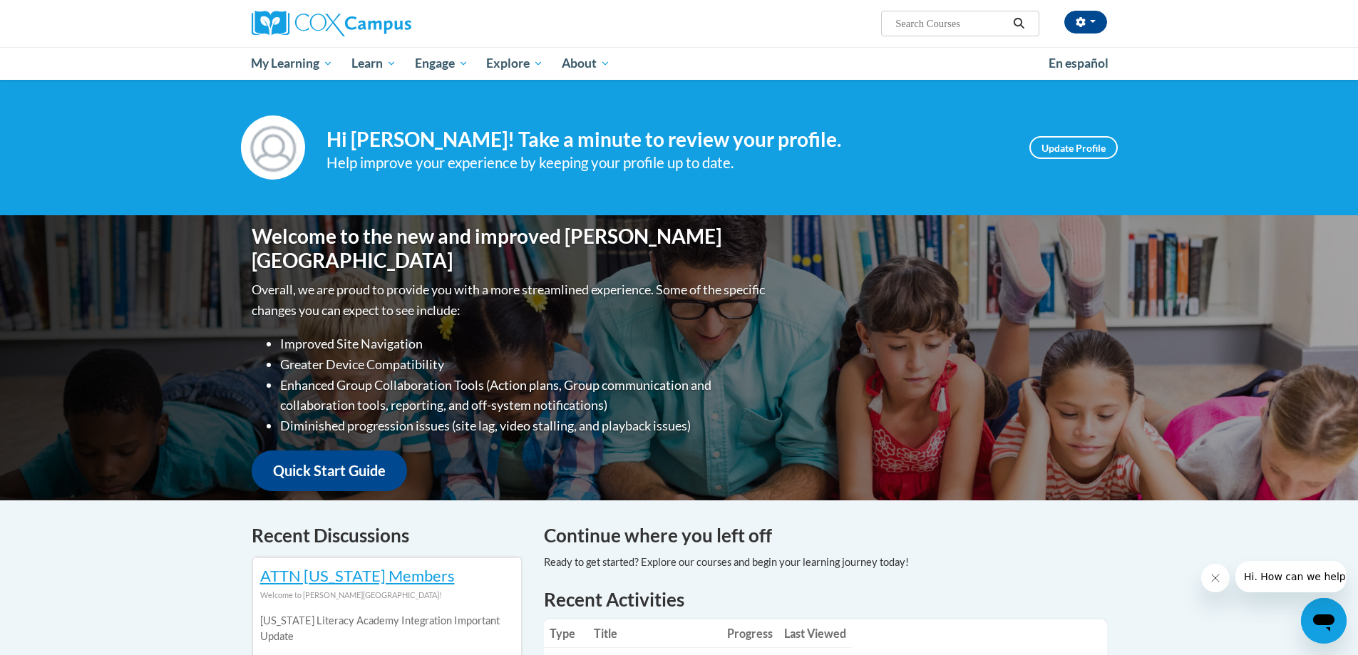
drag, startPoint x: 0, startPoint y: 0, endPoint x: 903, endPoint y: 175, distance: 920.2
click at [903, 175] on div "Help improve your experience by keeping your profile up to date." at bounding box center [668, 163] width 682 height 24
click at [1066, 148] on link "Update Profile" at bounding box center [1074, 147] width 88 height 23
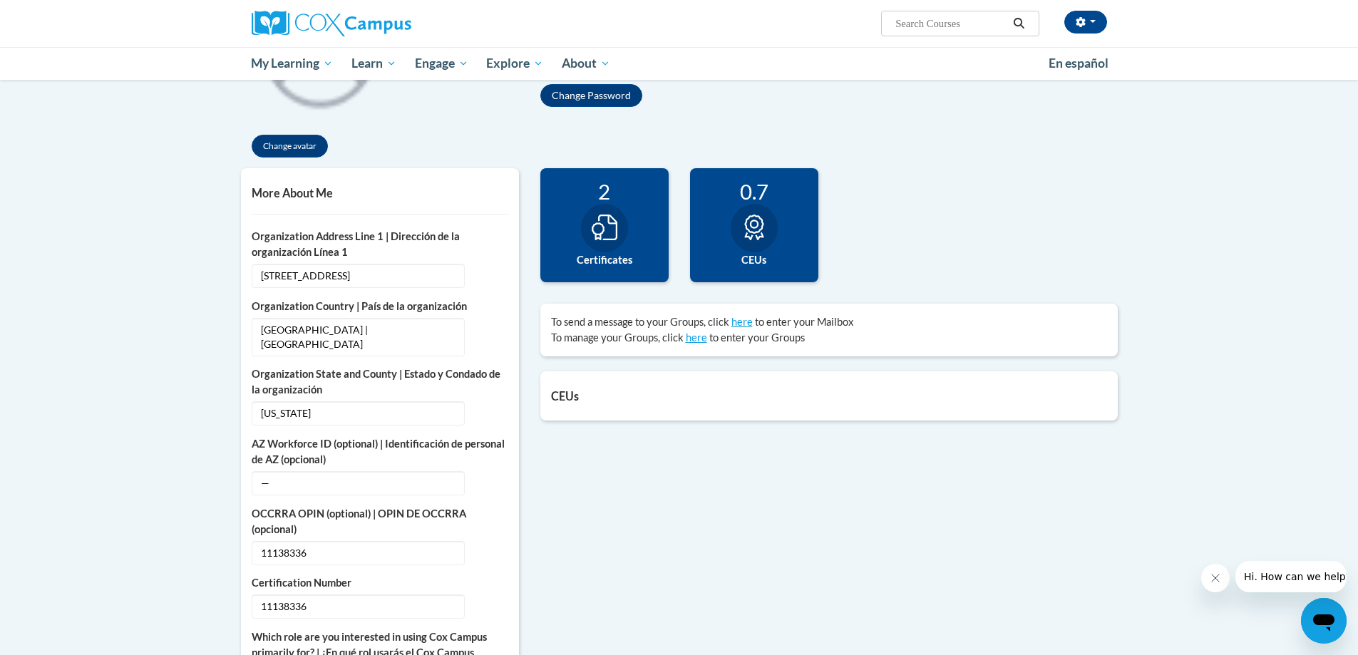
scroll to position [103, 0]
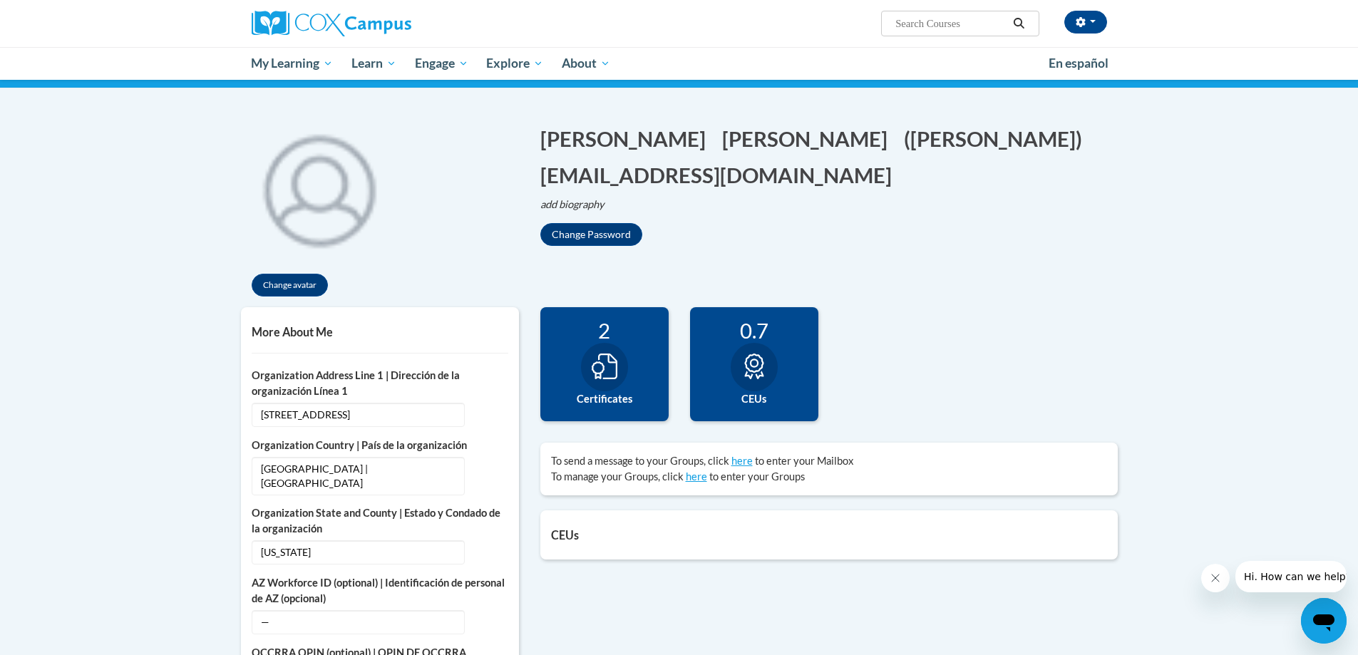
click at [754, 370] on icon at bounding box center [755, 367] width 26 height 26
click at [608, 371] on icon at bounding box center [605, 367] width 26 height 26
click at [608, 367] on icon at bounding box center [605, 367] width 26 height 26
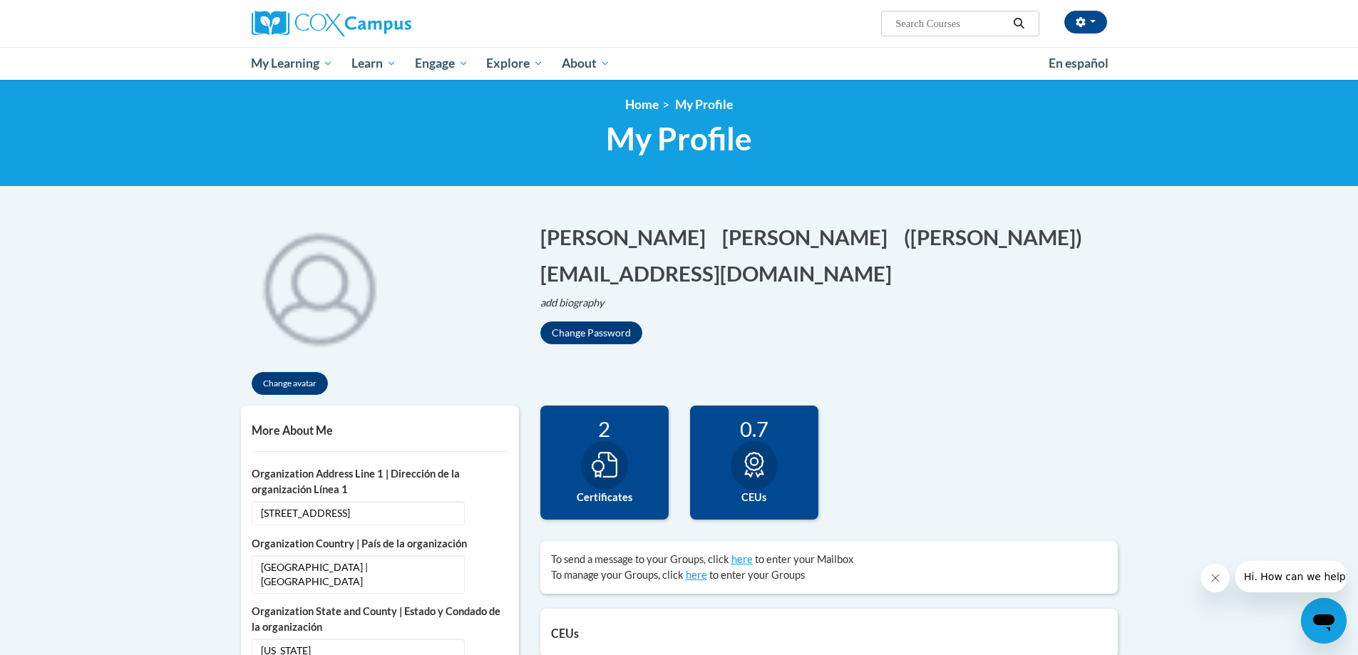
scroll to position [0, 0]
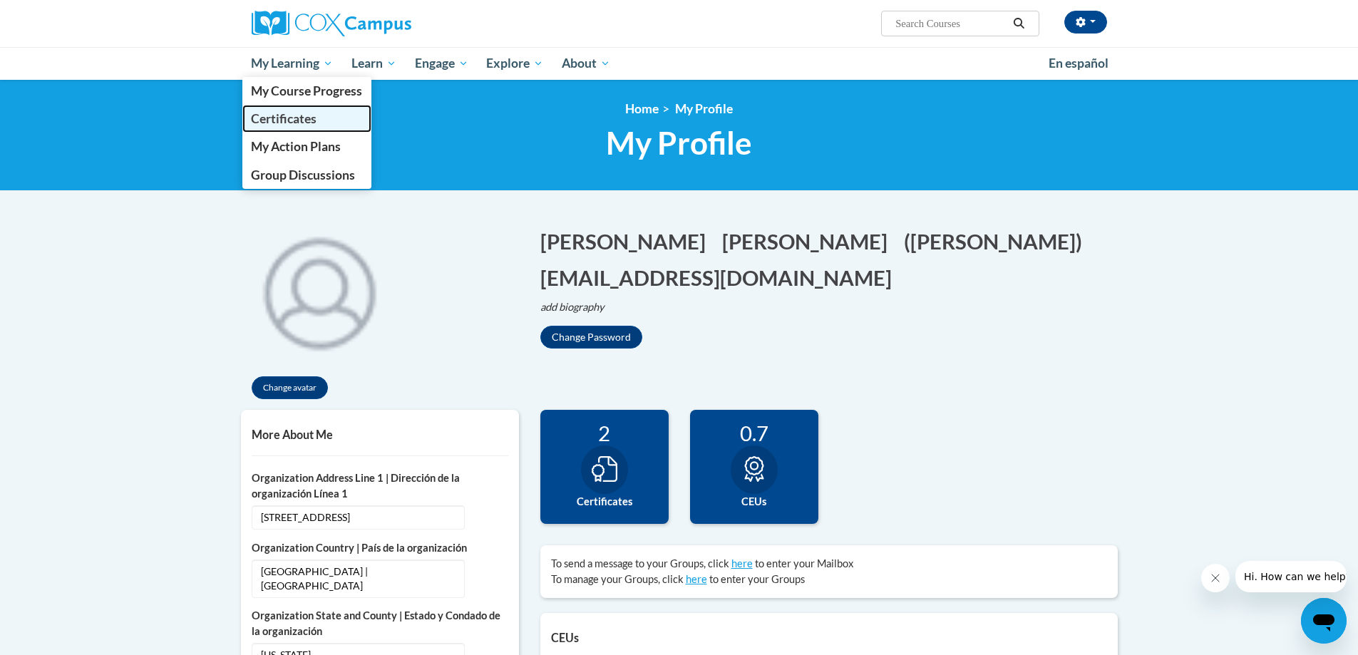
click at [298, 116] on span "Certificates" at bounding box center [284, 118] width 66 height 15
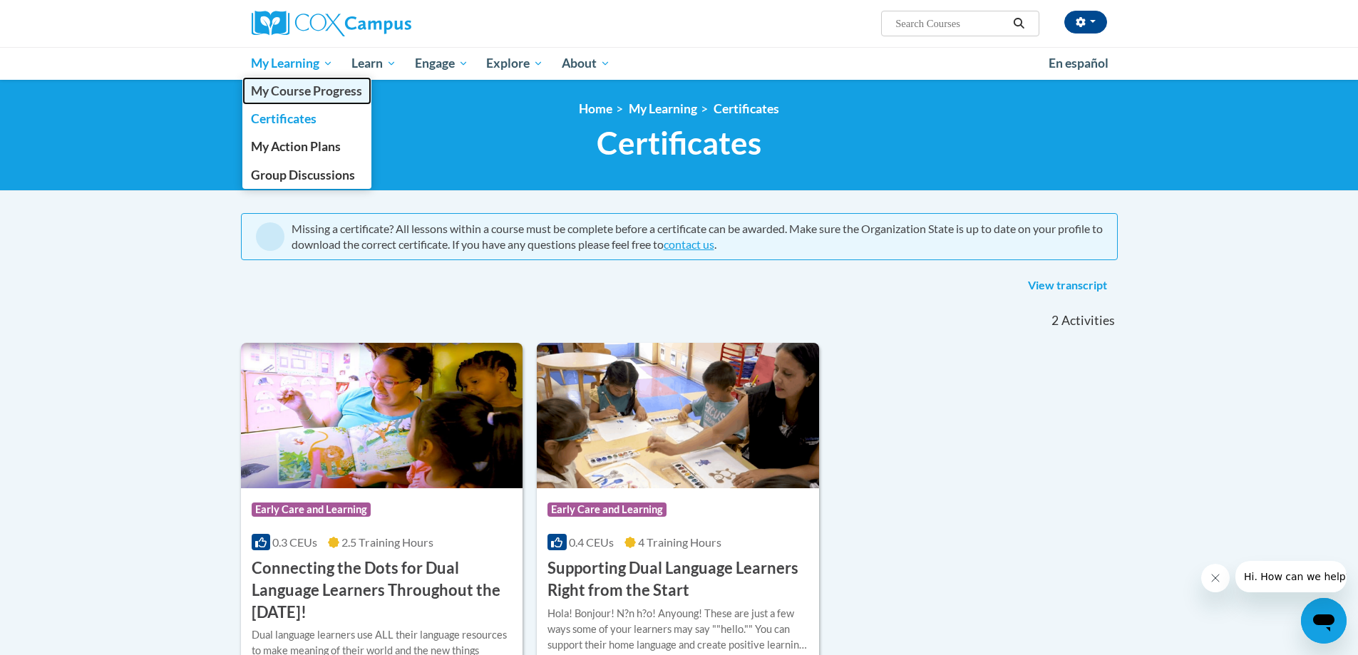
click at [319, 88] on span "My Course Progress" at bounding box center [306, 90] width 111 height 15
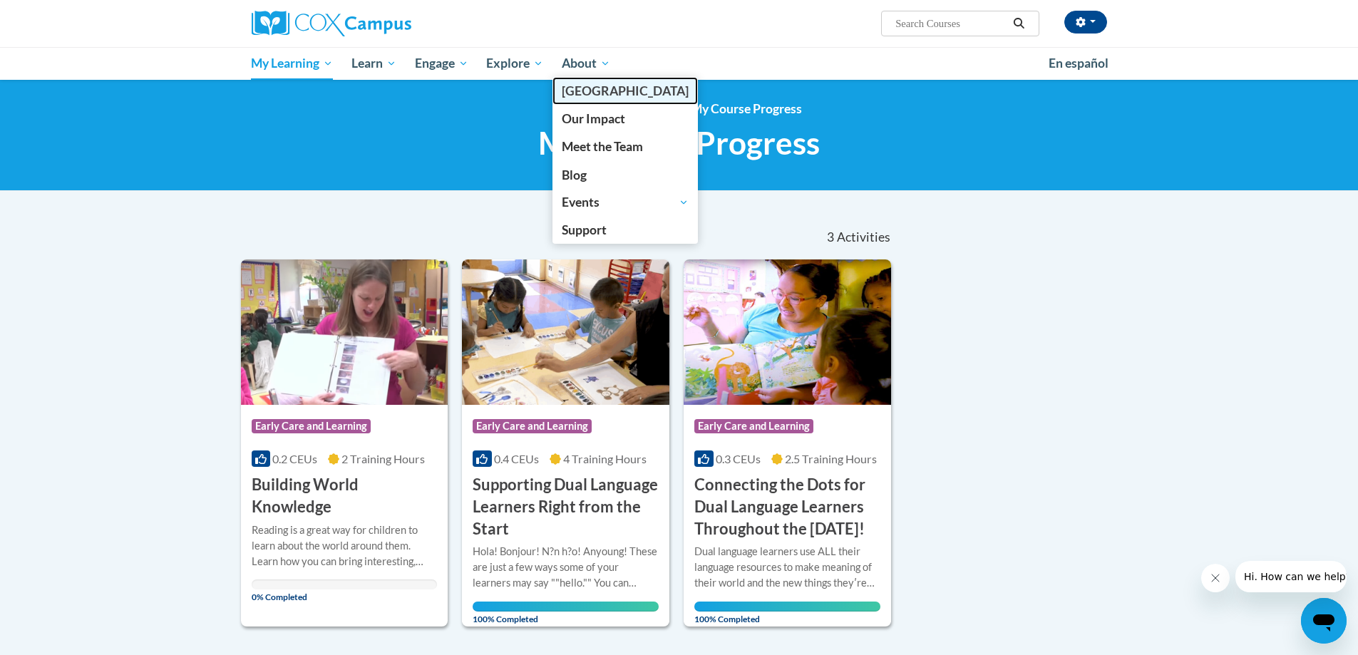
click at [588, 93] on span "[PERSON_NAME][GEOGRAPHIC_DATA]" at bounding box center [625, 90] width 127 height 15
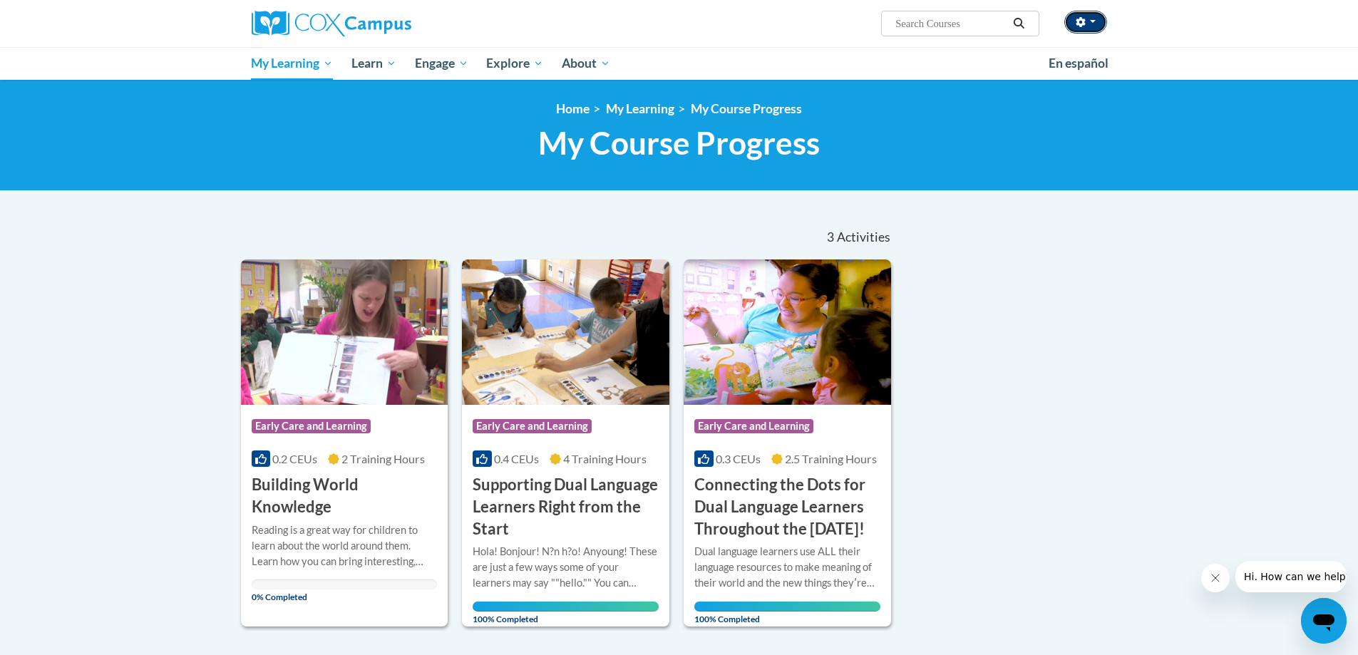
click at [1092, 21] on span "button" at bounding box center [1093, 21] width 6 height 3
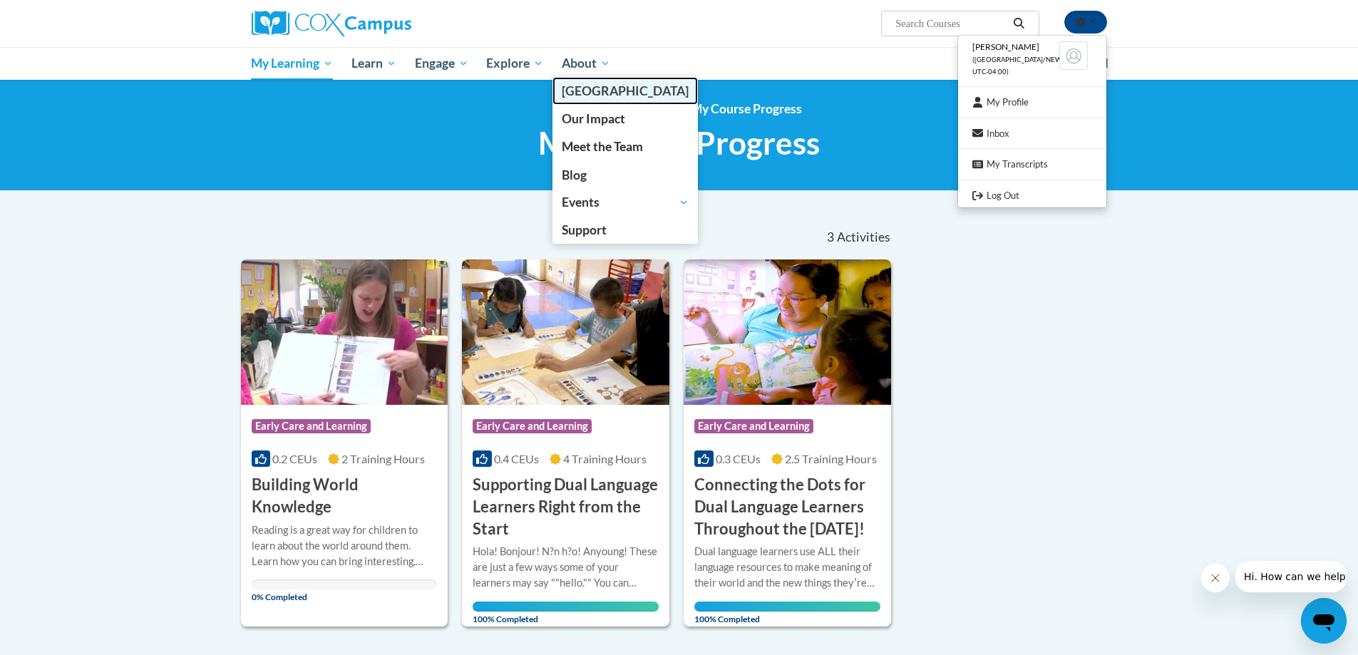
click at [603, 88] on span "[PERSON_NAME][GEOGRAPHIC_DATA]" at bounding box center [625, 90] width 127 height 15
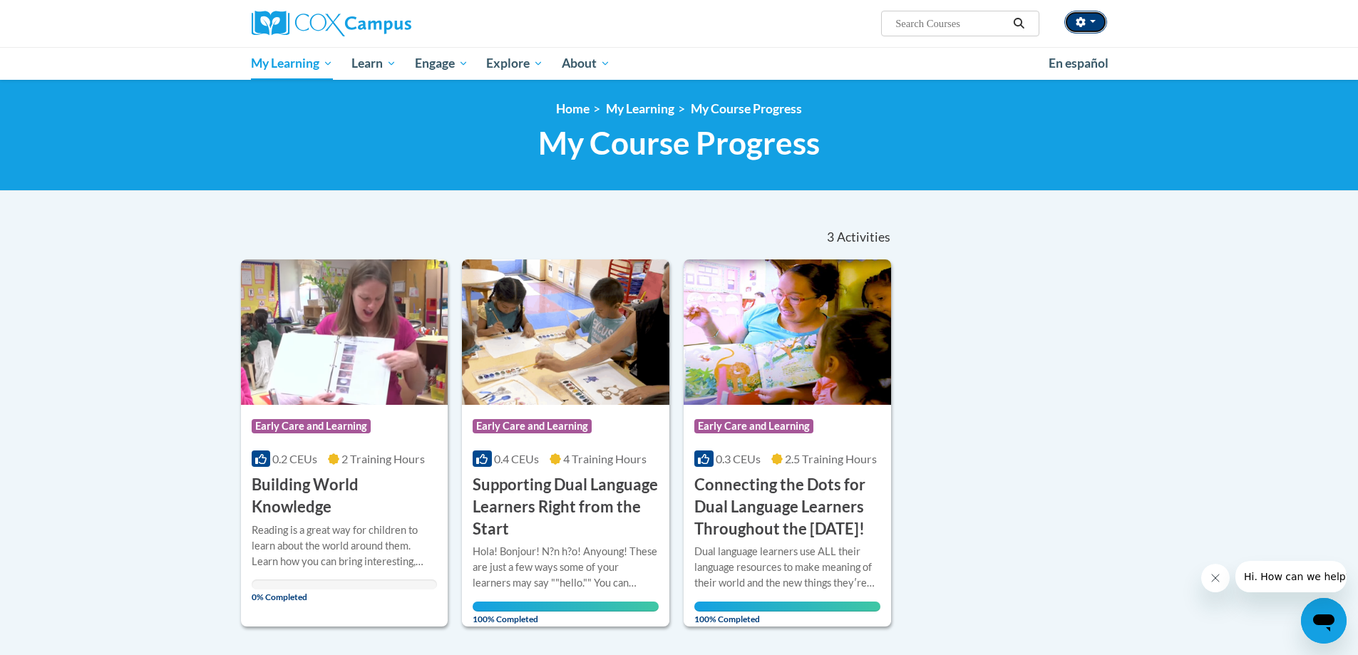
click at [1096, 23] on button "button" at bounding box center [1086, 22] width 43 height 23
click at [1092, 21] on span "button" at bounding box center [1093, 21] width 6 height 3
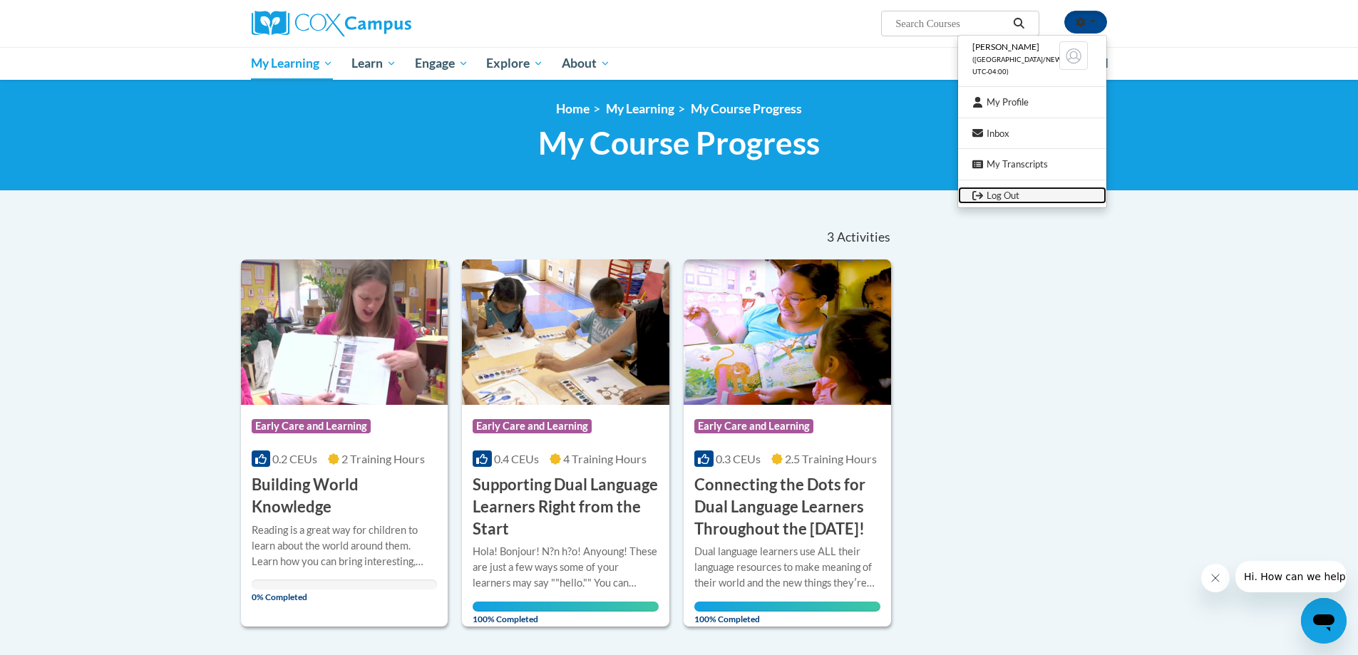
click at [1016, 198] on link "Log Out" at bounding box center [1032, 196] width 148 height 18
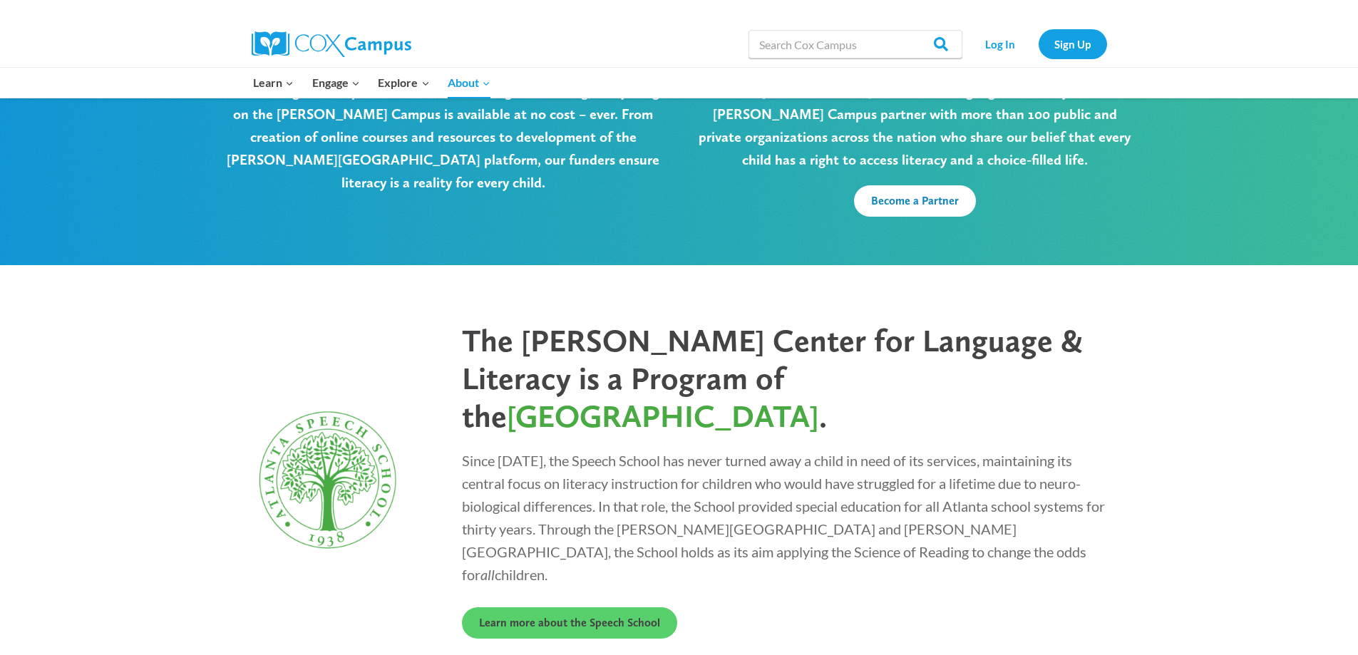
scroll to position [3744, 0]
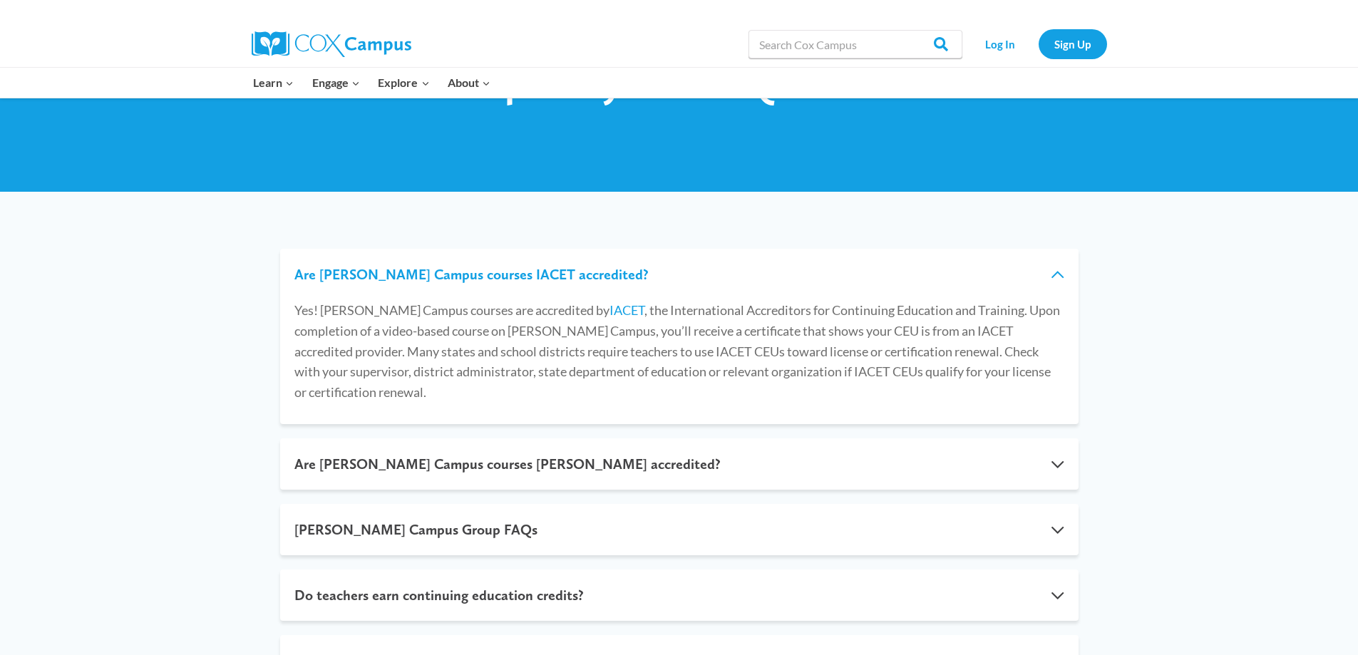
scroll to position [143, 0]
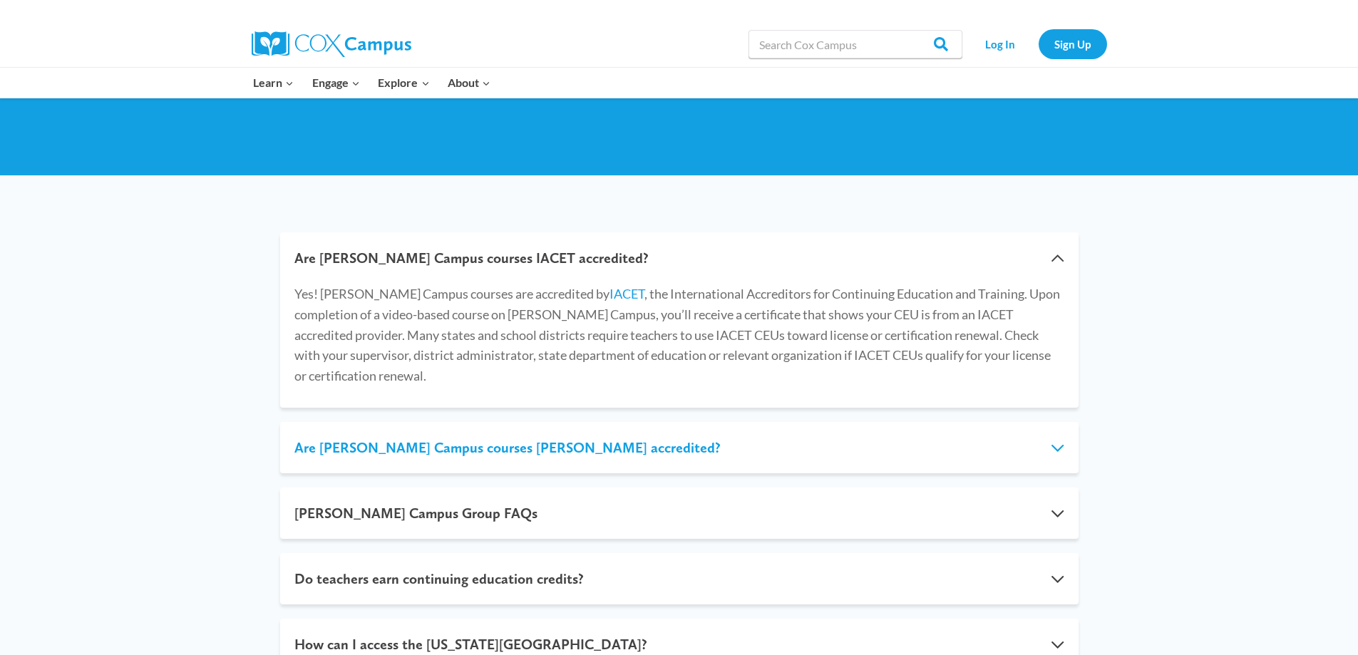
click at [1056, 427] on button "Are [PERSON_NAME] Campus courses [PERSON_NAME] accredited?" at bounding box center [679, 447] width 799 height 51
click at [0, 0] on p "Yes! [PERSON_NAME] Campus’s K-3 rd Structured Literacy Program is accredited by…" at bounding box center [0, 0] width 0 height 0
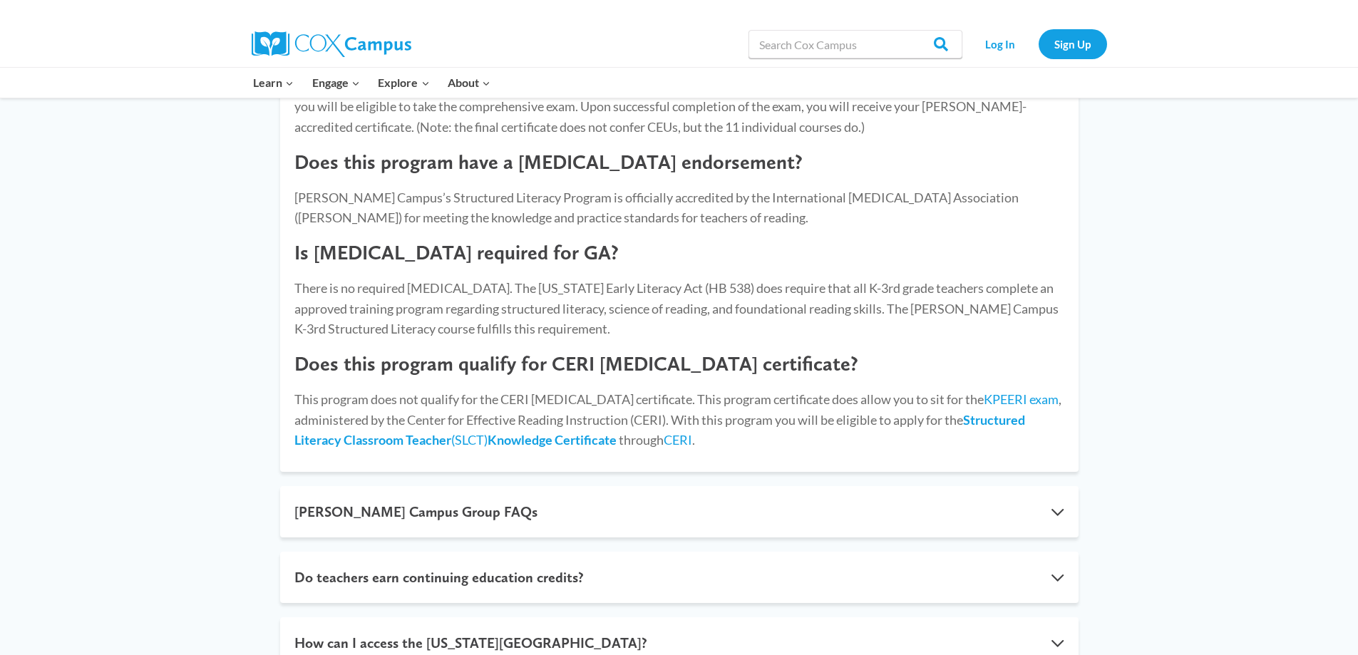
scroll to position [1212, 0]
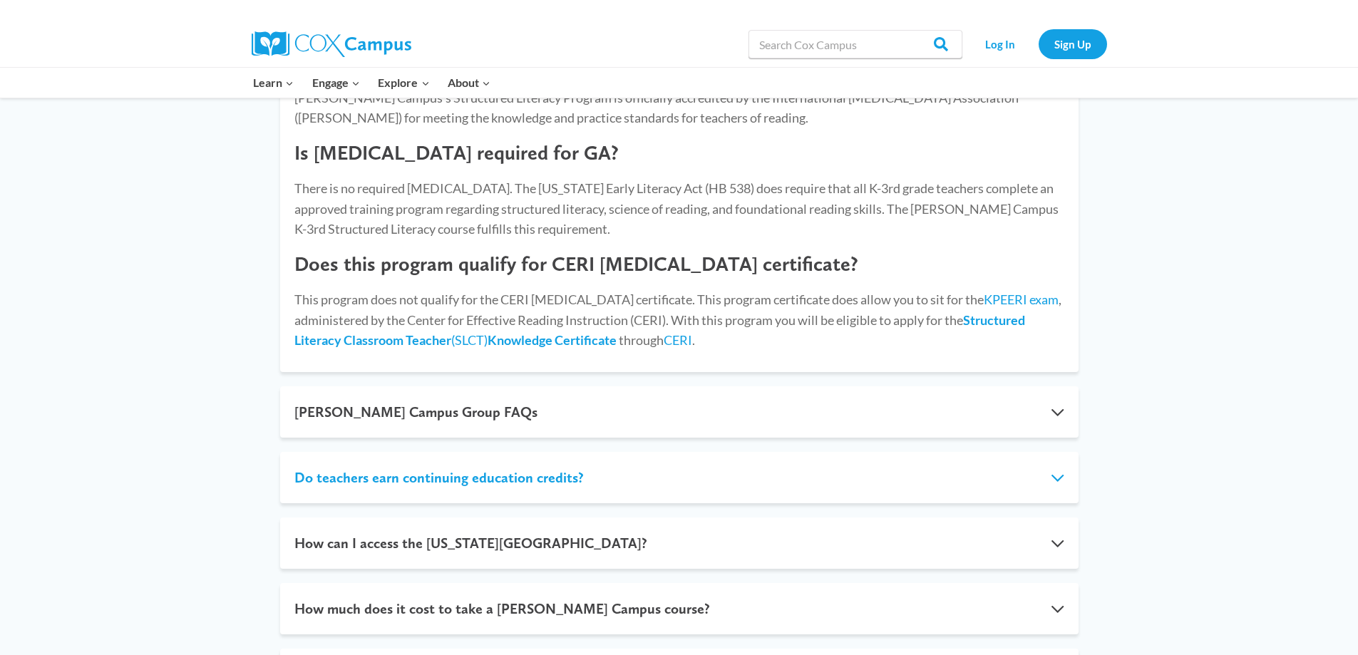
click at [1057, 458] on button "Do teachers earn continuing education credits?" at bounding box center [679, 477] width 799 height 51
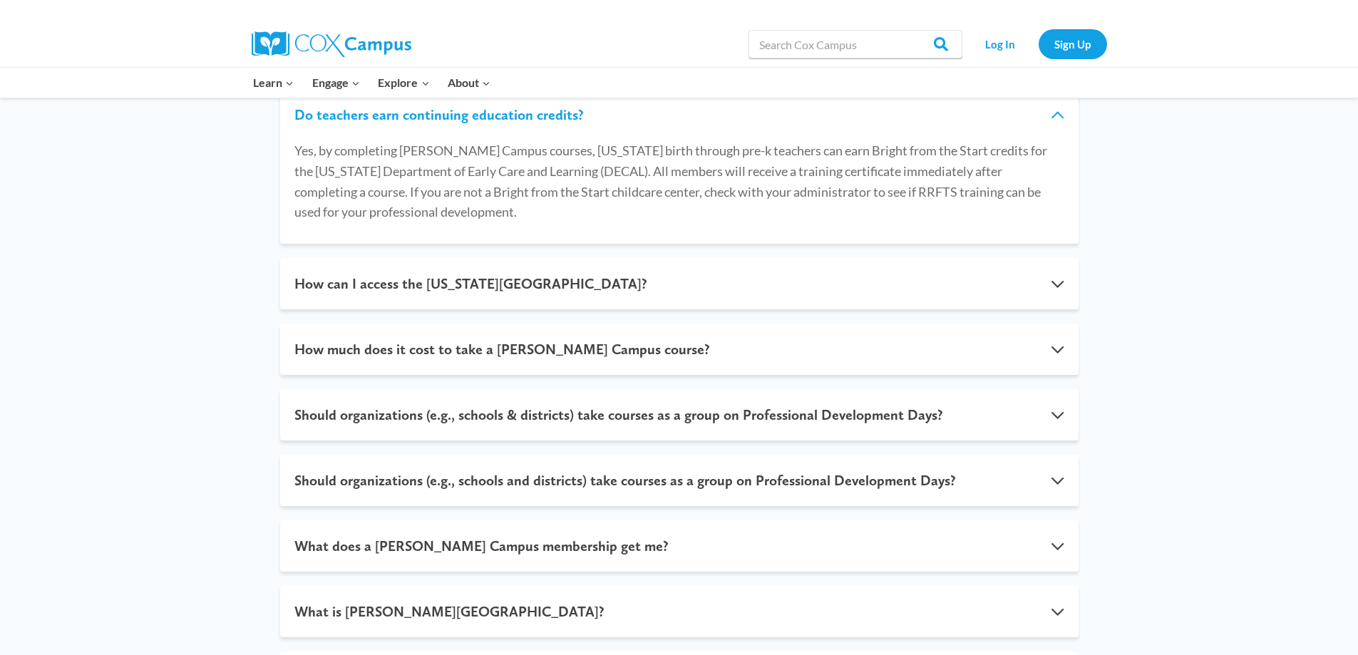
scroll to position [495, 0]
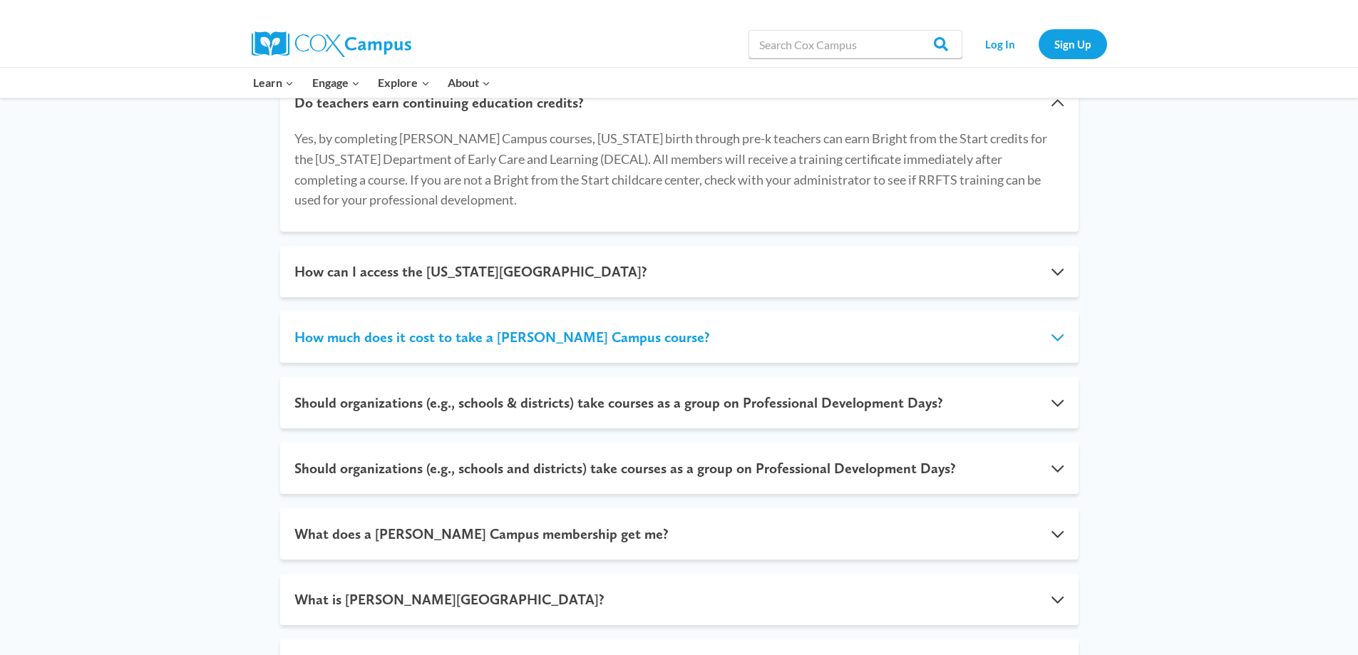
click at [1054, 337] on button "How much does it cost to take a [PERSON_NAME] Campus course?" at bounding box center [679, 337] width 799 height 51
click at [0, 0] on div "All of the [PERSON_NAME] Campus courses and resources are free! As a result of …" at bounding box center [0, 0] width 0 height 0
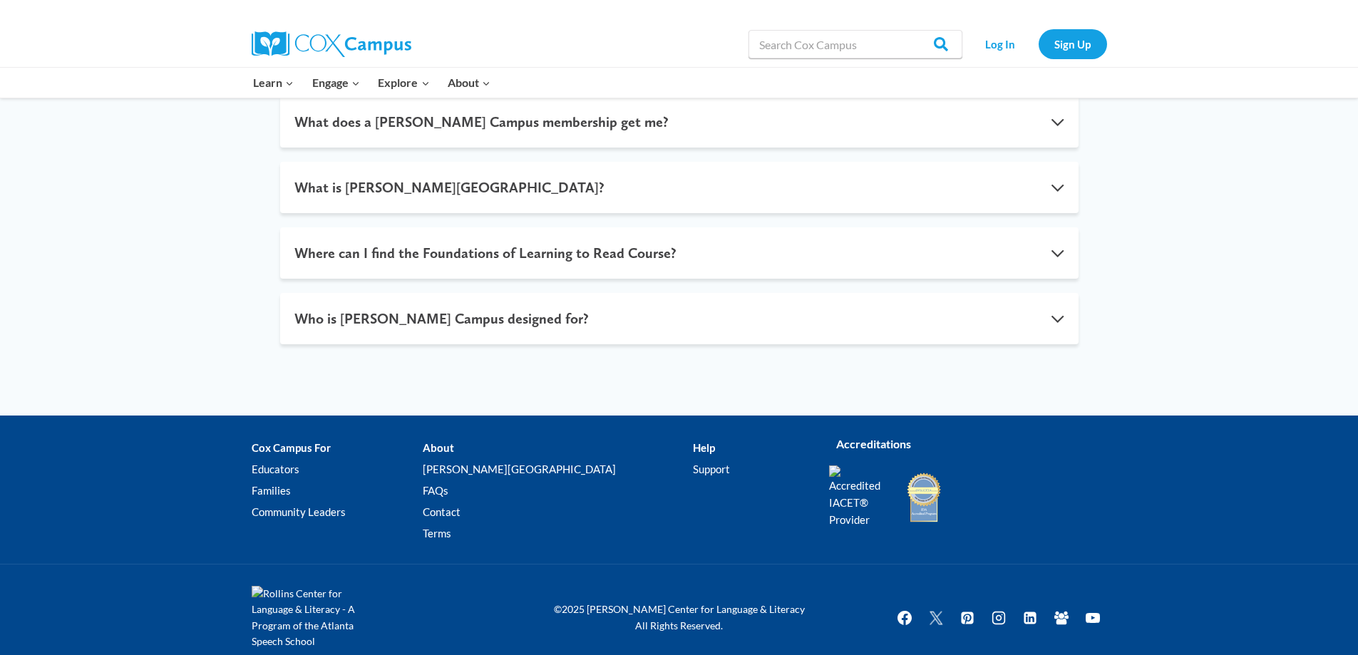
scroll to position [902, 0]
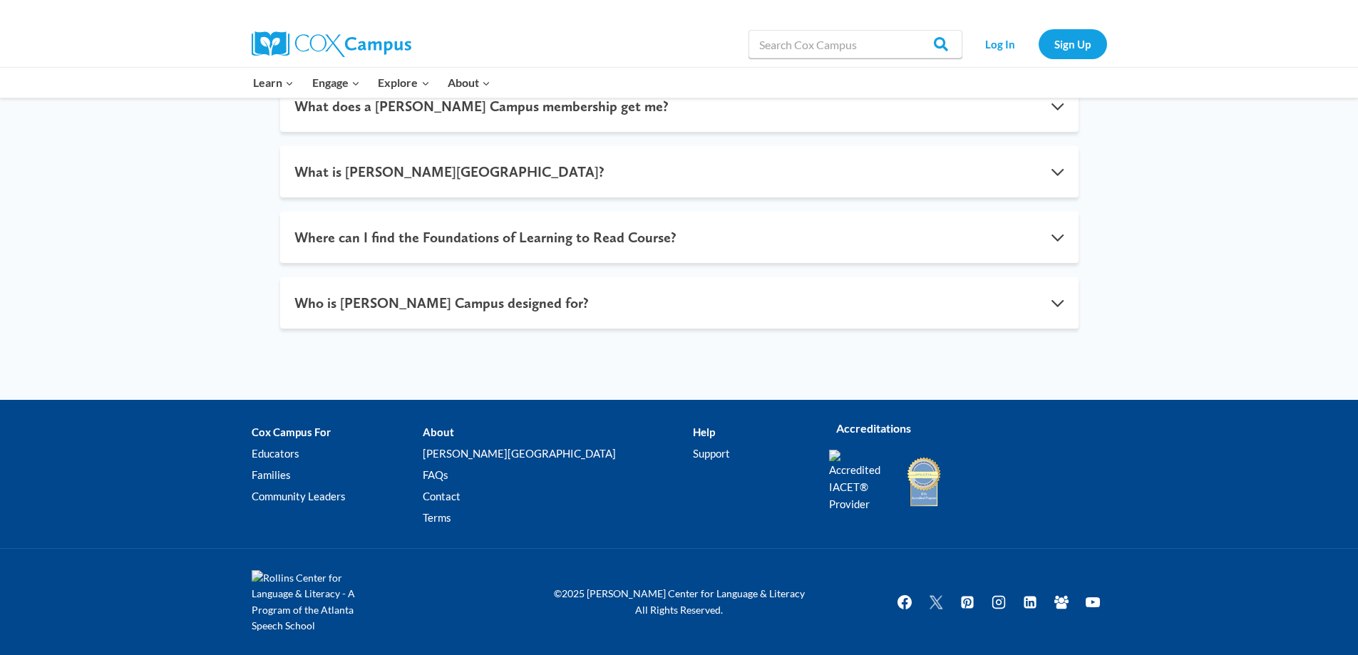
click at [921, 480] on img at bounding box center [924, 482] width 36 height 53
